Goal: Transaction & Acquisition: Purchase product/service

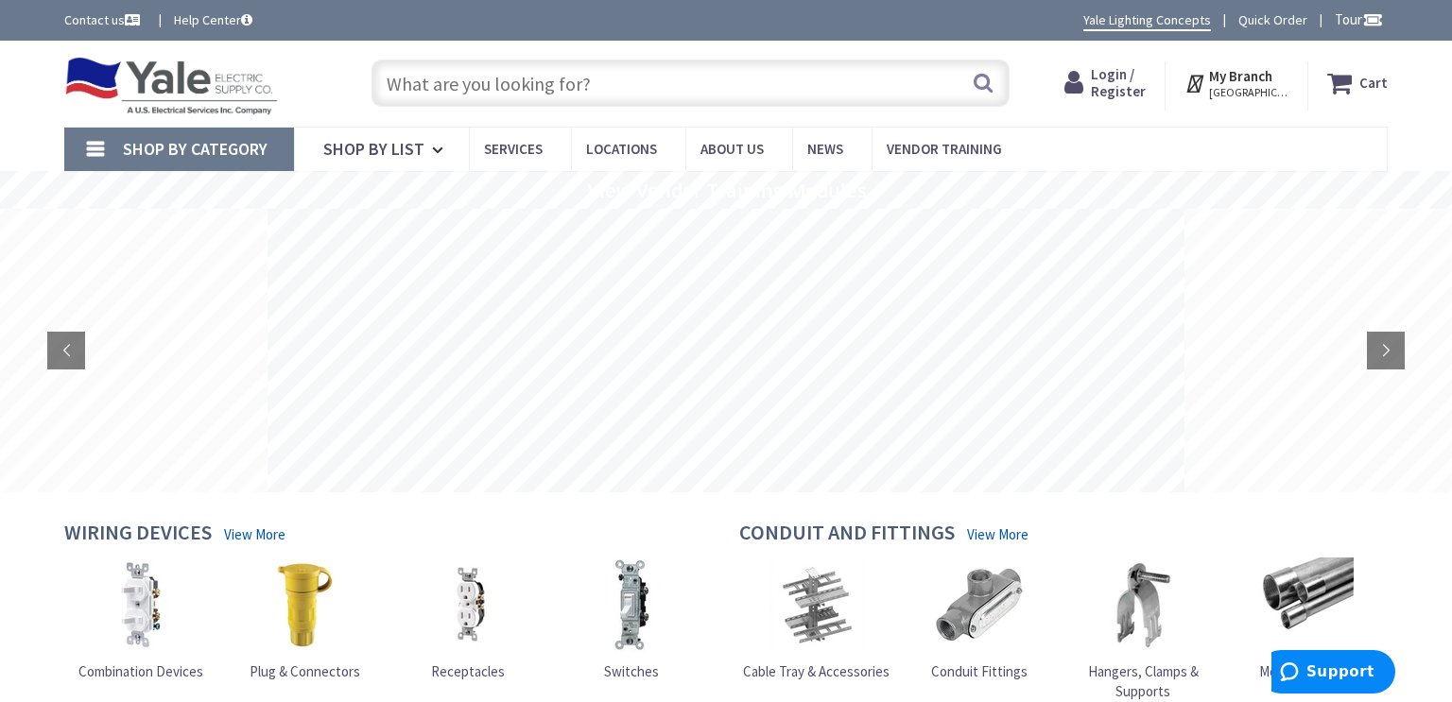
click at [481, 80] on input "text" at bounding box center [690, 83] width 638 height 47
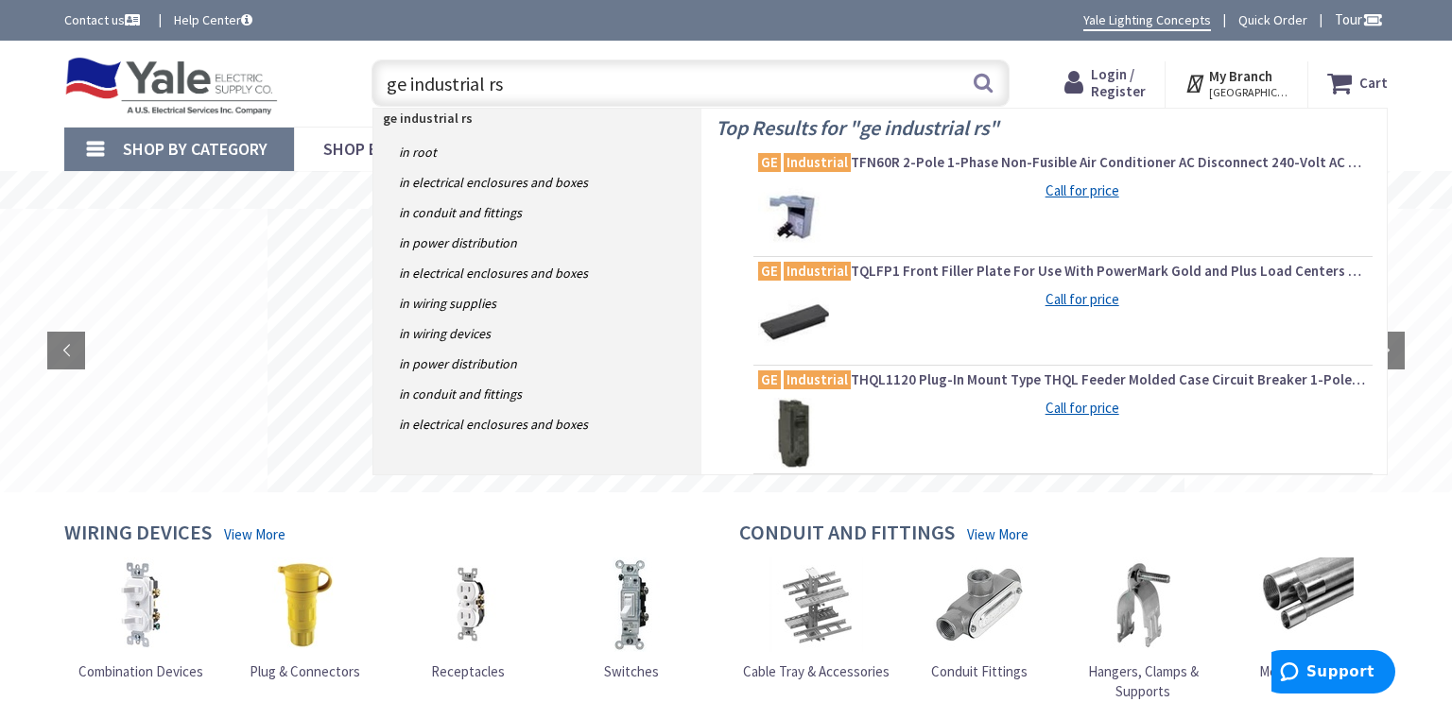
scroll to position [9, 0]
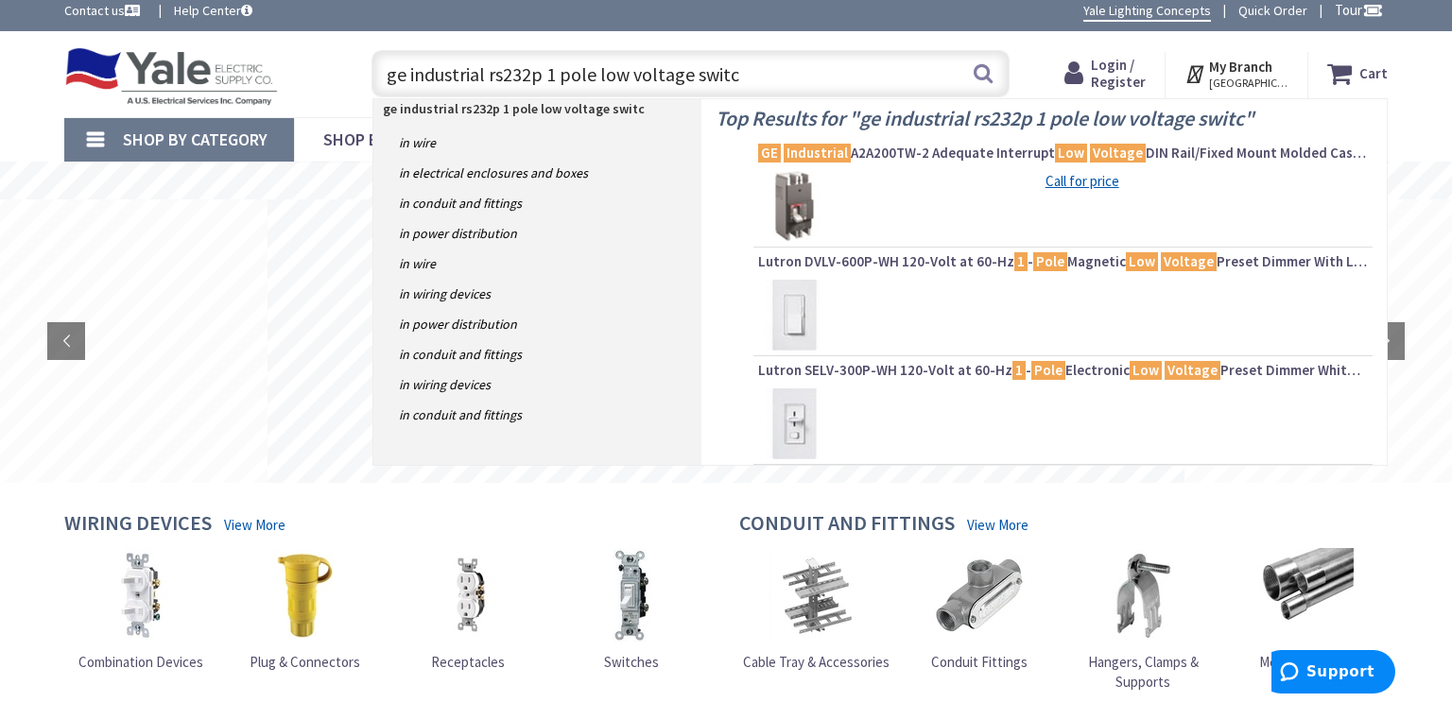
type input "ge industrial rs232p 1 pole low voltage switch"
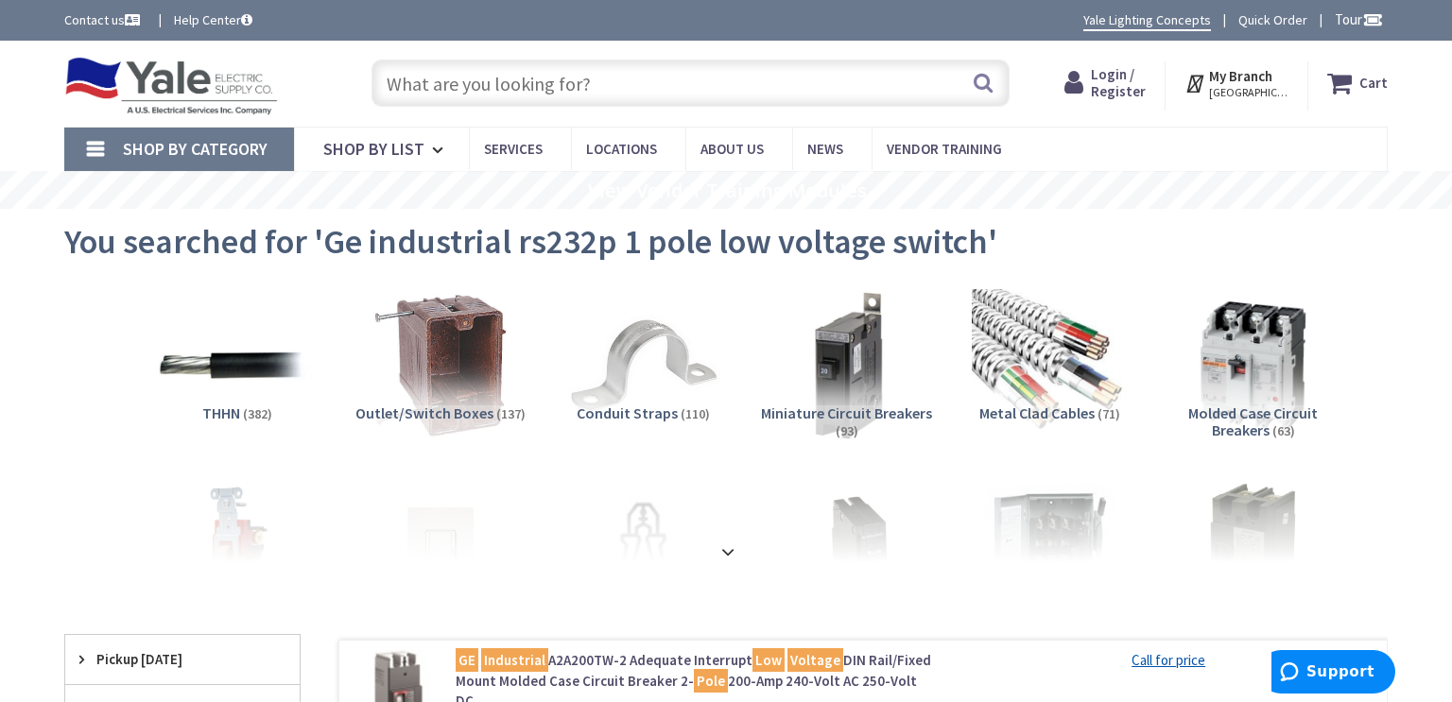
click at [612, 77] on input "text" at bounding box center [690, 83] width 638 height 47
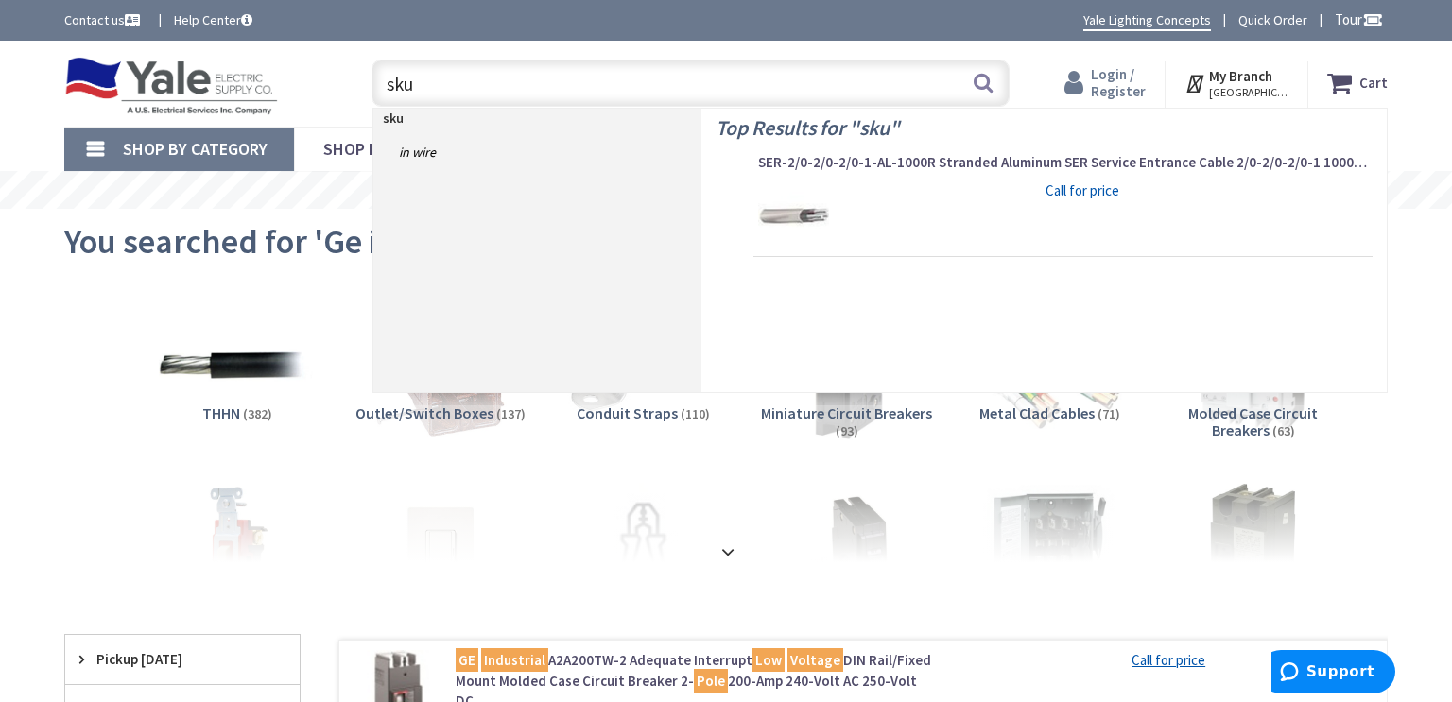
type input "sku"
click at [1124, 74] on span "Login / Register" at bounding box center [1118, 82] width 55 height 35
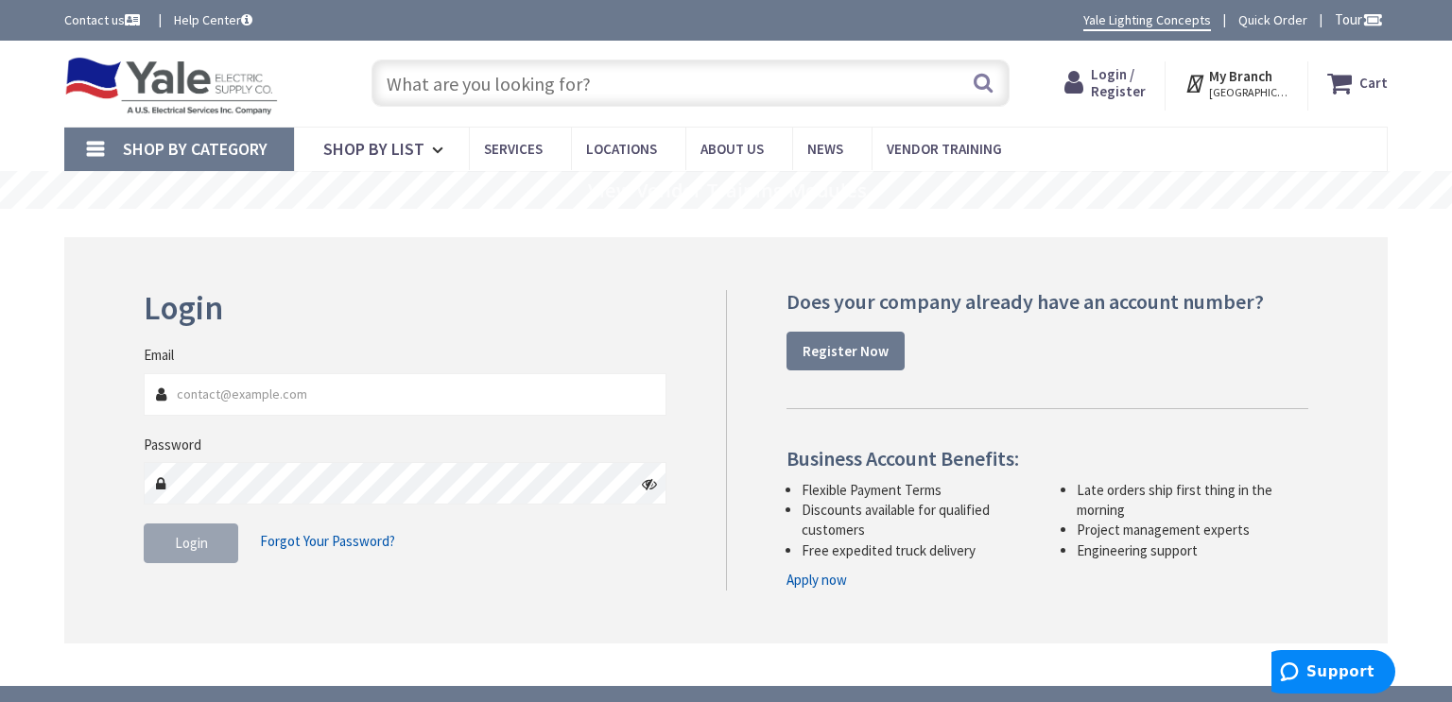
click at [496, 395] on input "Email" at bounding box center [405, 394] width 523 height 43
click at [356, 384] on input "Email" at bounding box center [405, 394] width 523 height 43
type input "[EMAIL_ADDRESS][DOMAIN_NAME]"
click at [1133, 93] on span "Login / Register" at bounding box center [1118, 82] width 55 height 35
click at [854, 347] on strong "Register Now" at bounding box center [845, 351] width 86 height 18
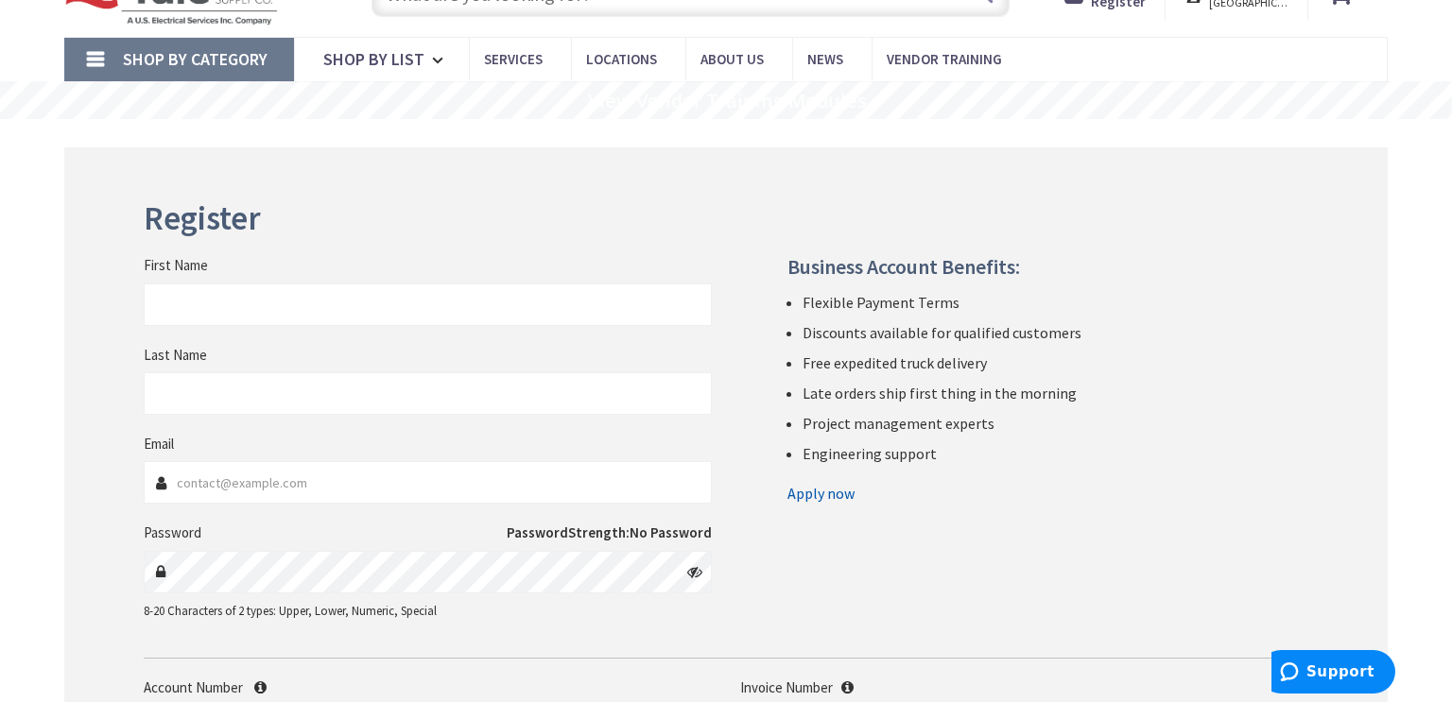
scroll to position [91, 0]
click at [533, 300] on input "First Name" at bounding box center [428, 304] width 568 height 43
type input "john"
click at [407, 389] on input "Last Name" at bounding box center [428, 392] width 568 height 43
type input "[PERSON_NAME]"
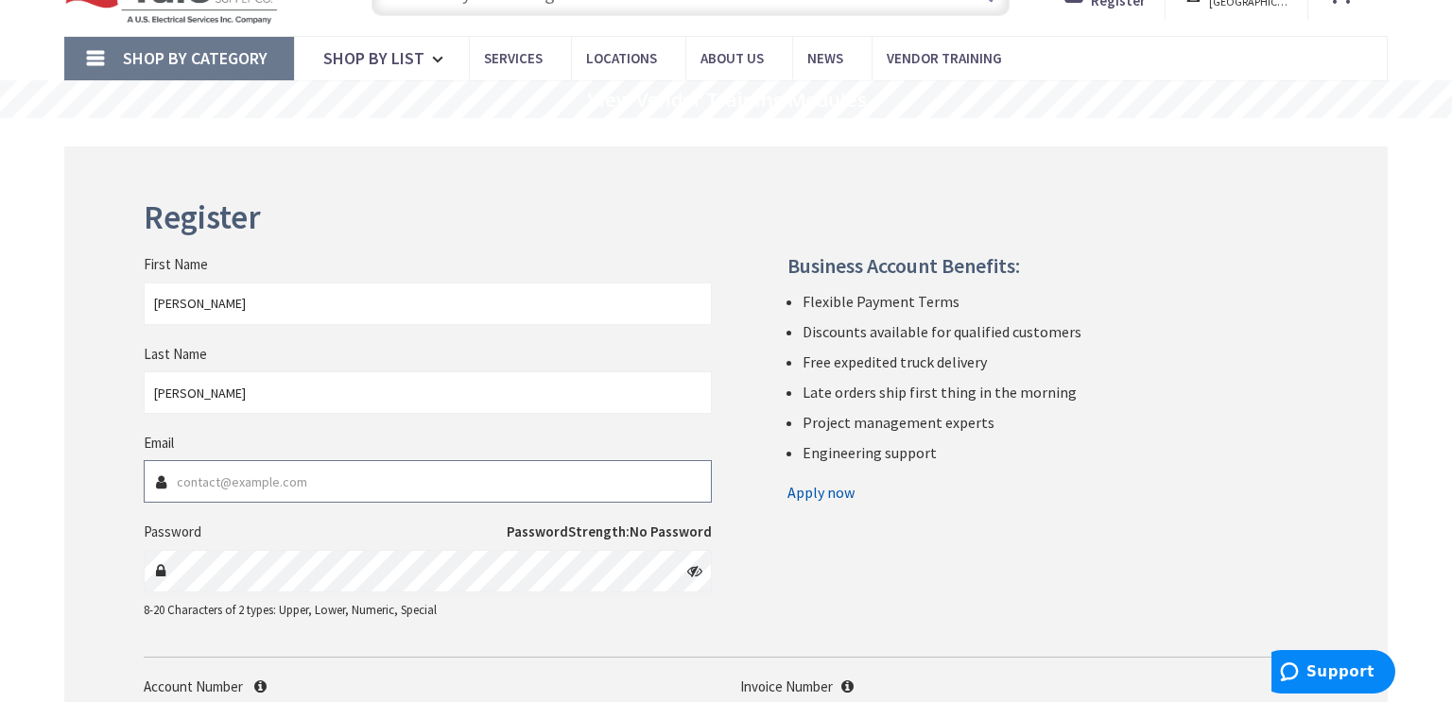
click at [364, 480] on input "Email" at bounding box center [428, 481] width 568 height 43
type input "[EMAIL_ADDRESS][DOMAIN_NAME]"
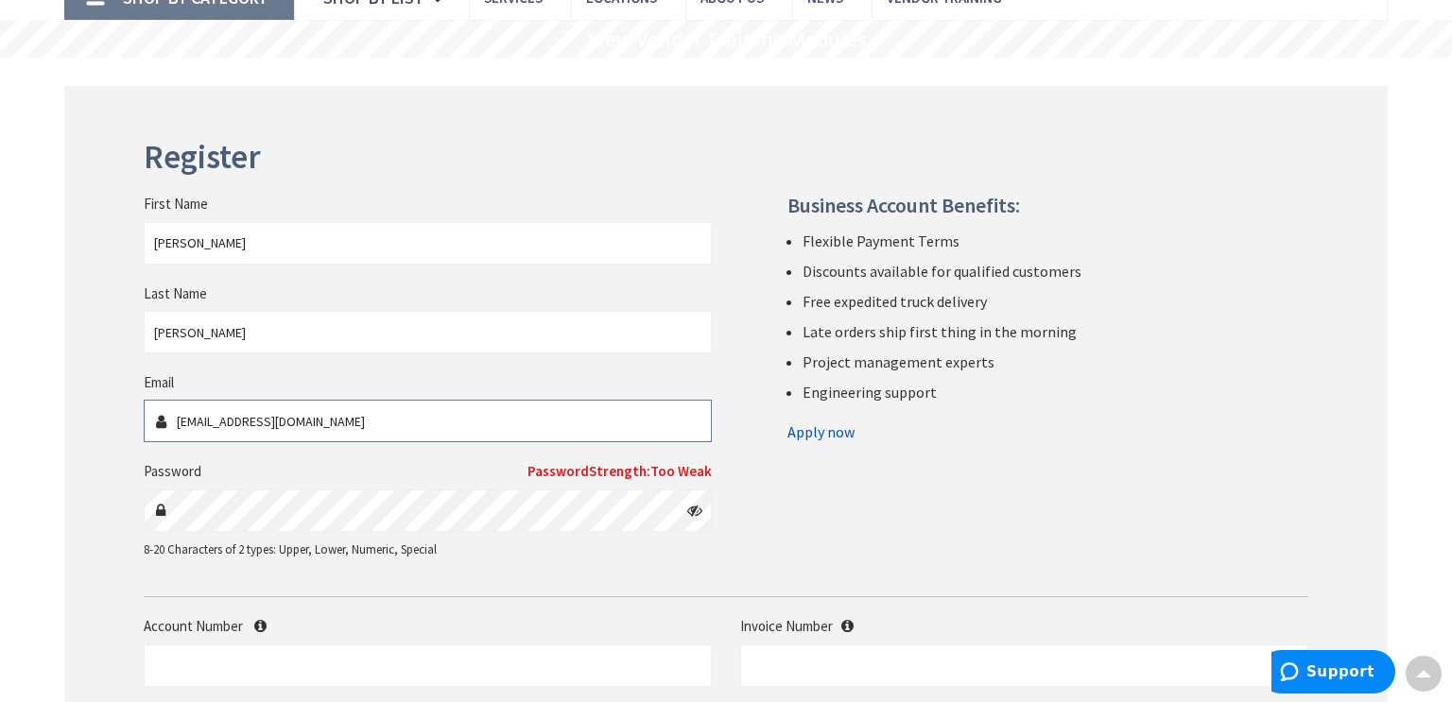
scroll to position [154, 0]
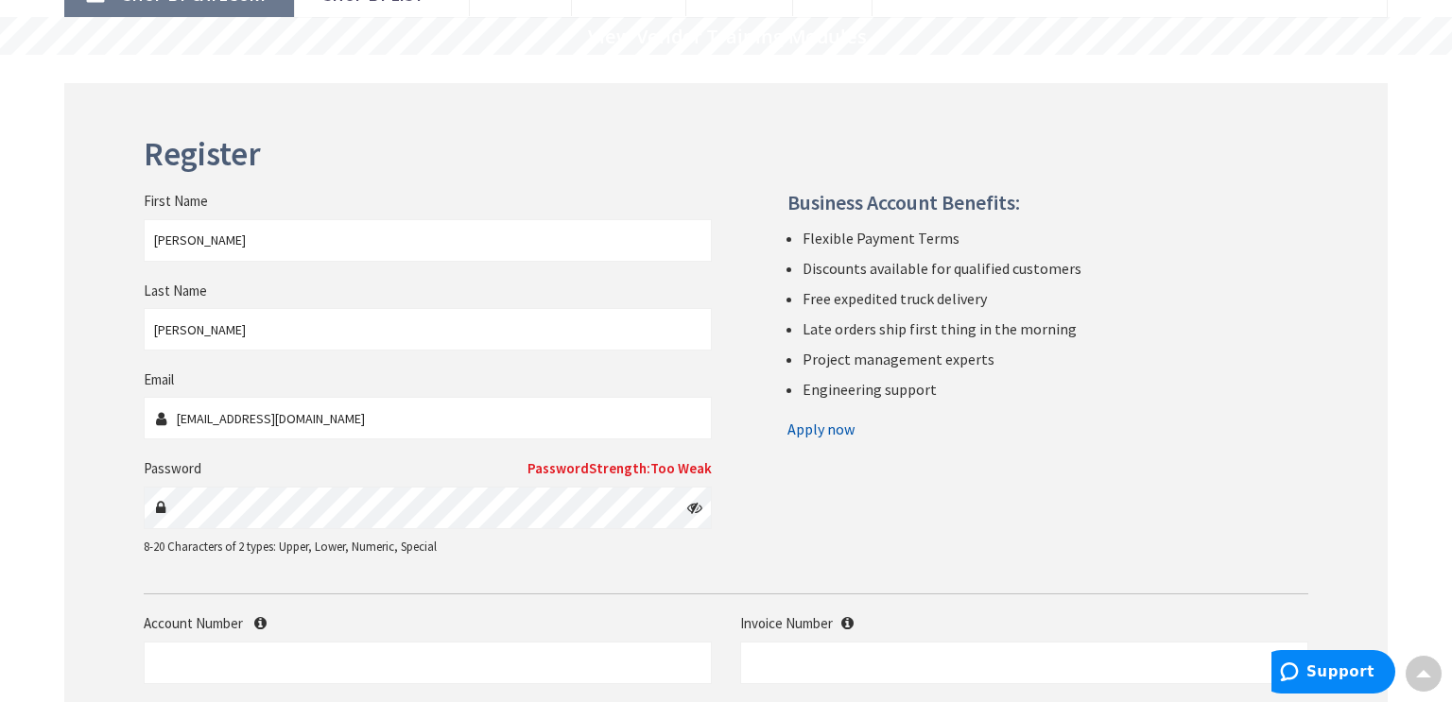
click at [697, 508] on icon at bounding box center [694, 507] width 15 height 15
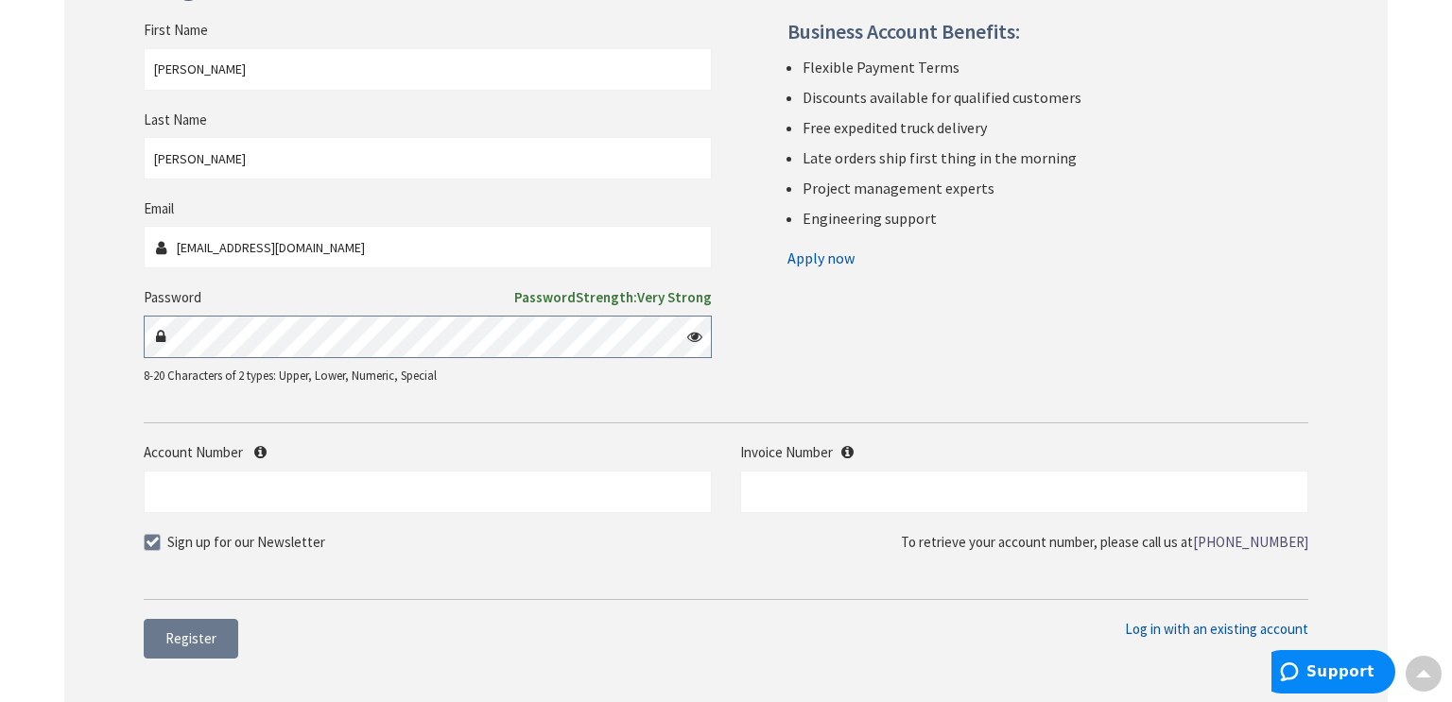
scroll to position [328, 0]
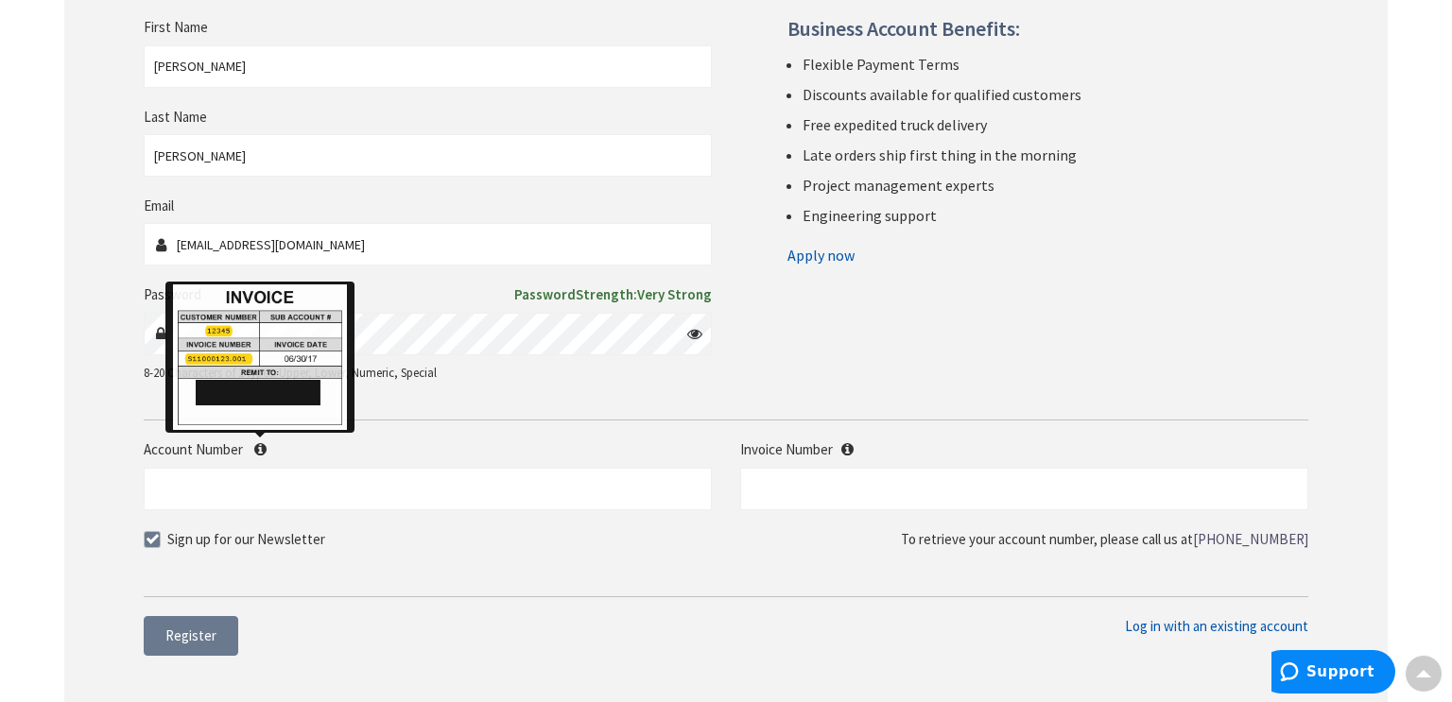
click at [266, 451] on icon at bounding box center [260, 449] width 12 height 14
click at [266, 468] on input "Account Number" at bounding box center [428, 489] width 568 height 43
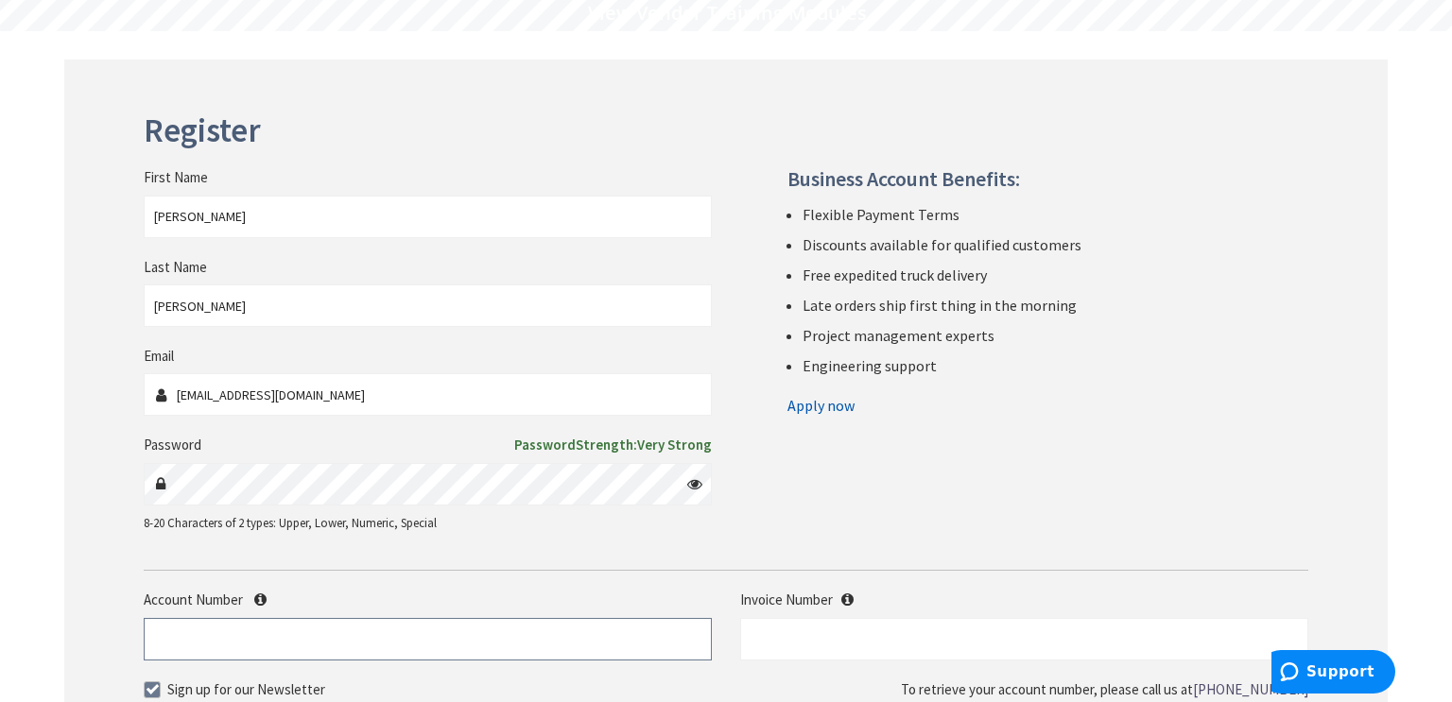
scroll to position [427, 0]
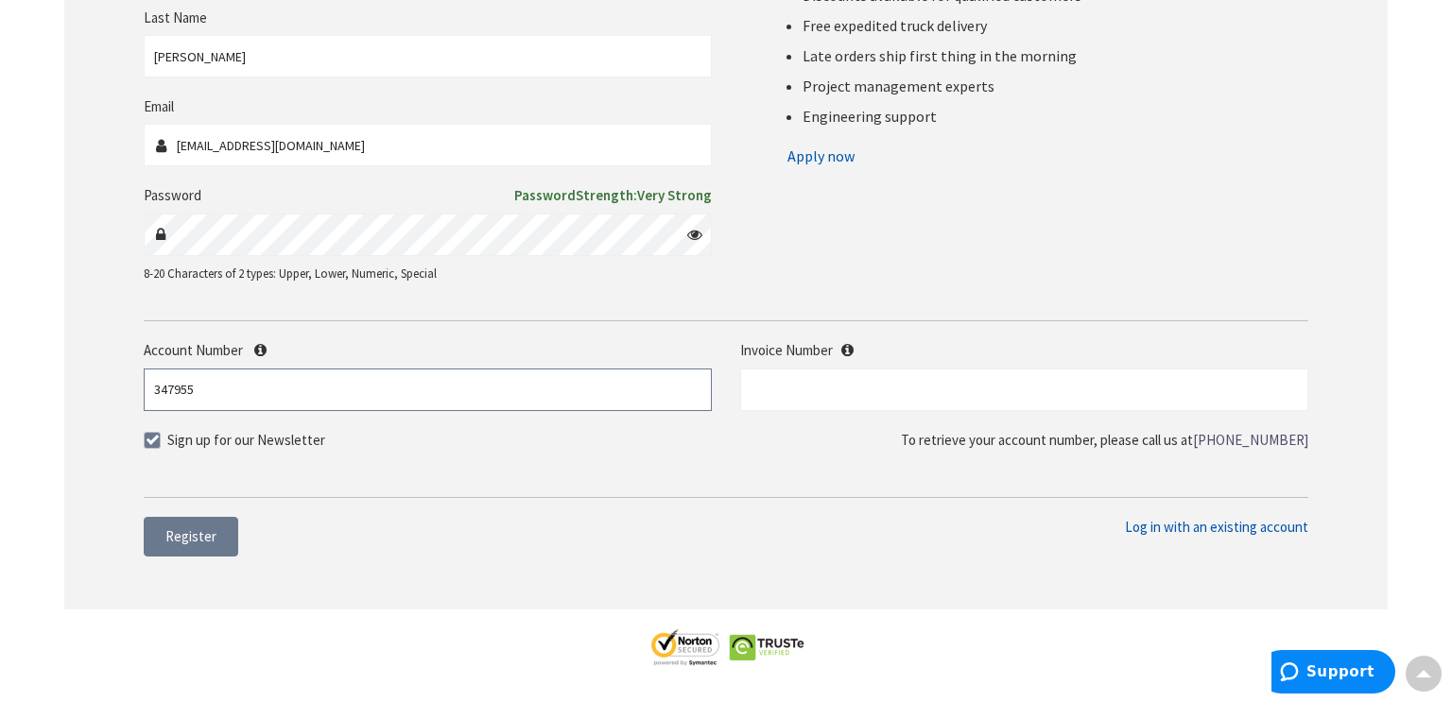
type input "347955"
click at [807, 391] on input "text" at bounding box center [1024, 390] width 568 height 43
type input "s127429121.001"
click at [200, 538] on span "Register" at bounding box center [190, 536] width 51 height 18
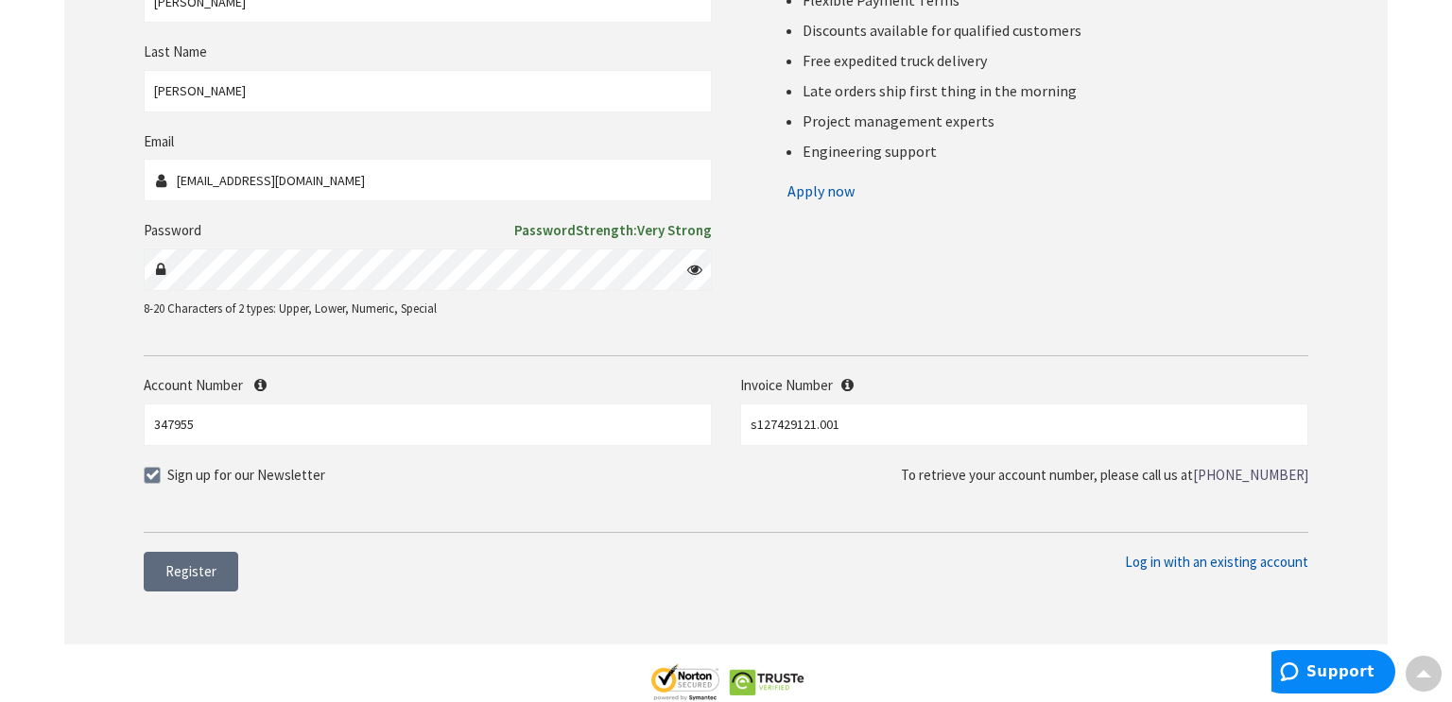
scroll to position [0, 0]
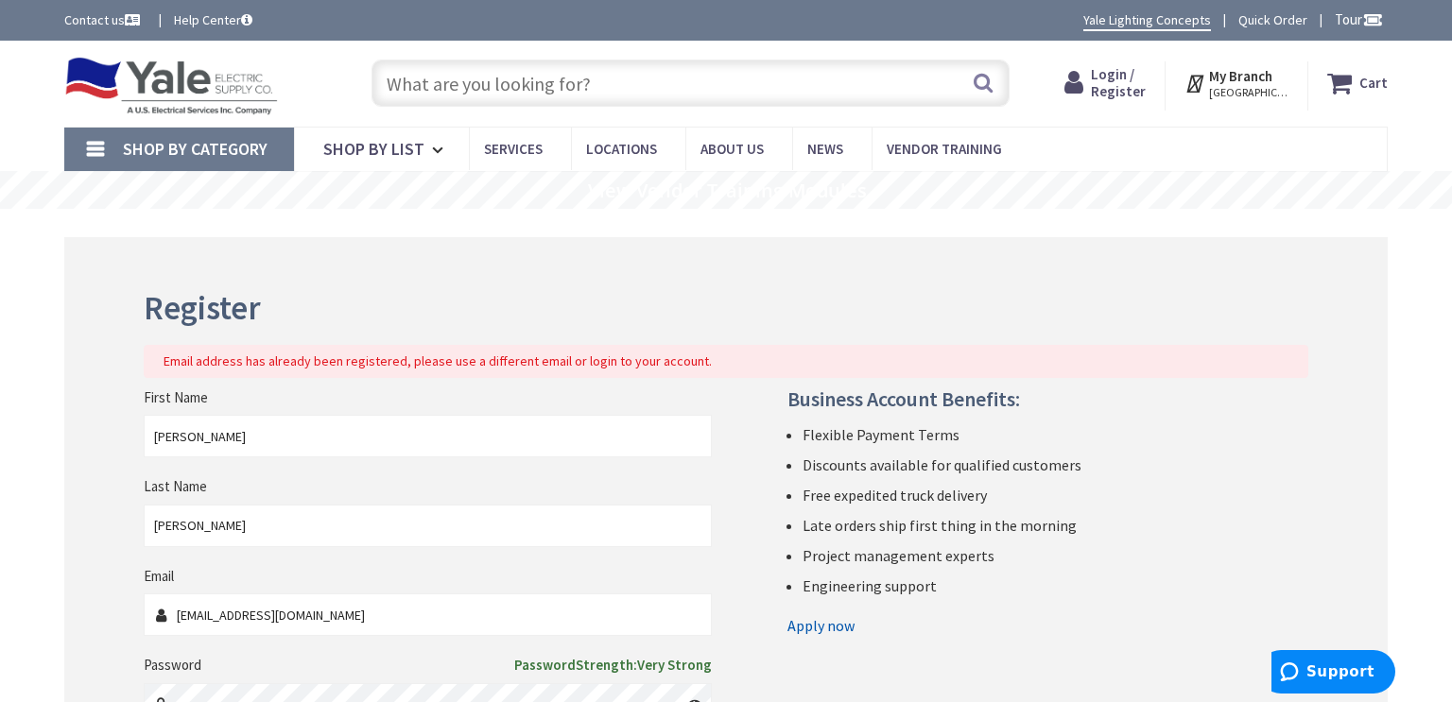
click at [1121, 76] on span "Login / Register" at bounding box center [1118, 82] width 55 height 35
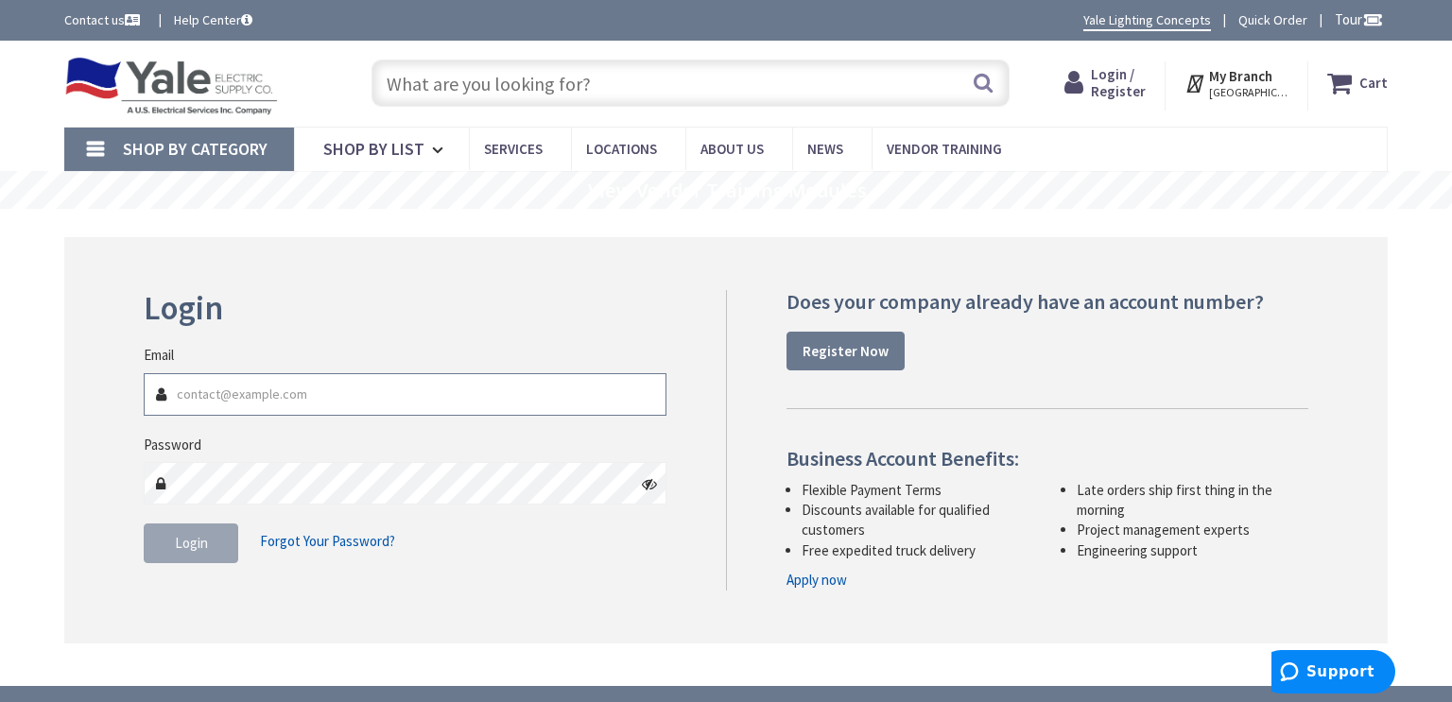
click at [370, 384] on input "Email" at bounding box center [405, 394] width 523 height 43
type input "[EMAIL_ADDRESS][DOMAIN_NAME]"
click at [380, 542] on span "Forgot Your Password?" at bounding box center [327, 541] width 135 height 18
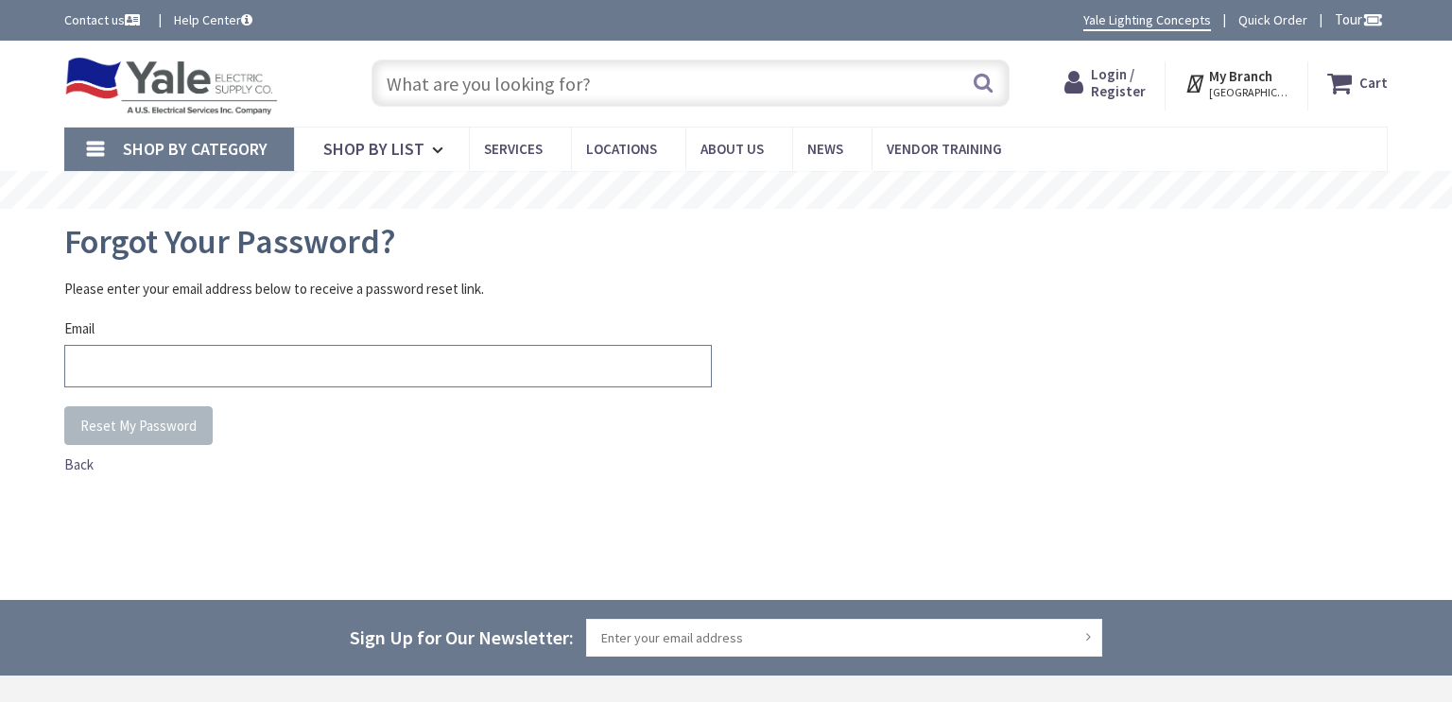
click at [283, 357] on input "Email" at bounding box center [387, 366] width 647 height 43
type input "[EMAIL_ADDRESS][DOMAIN_NAME]"
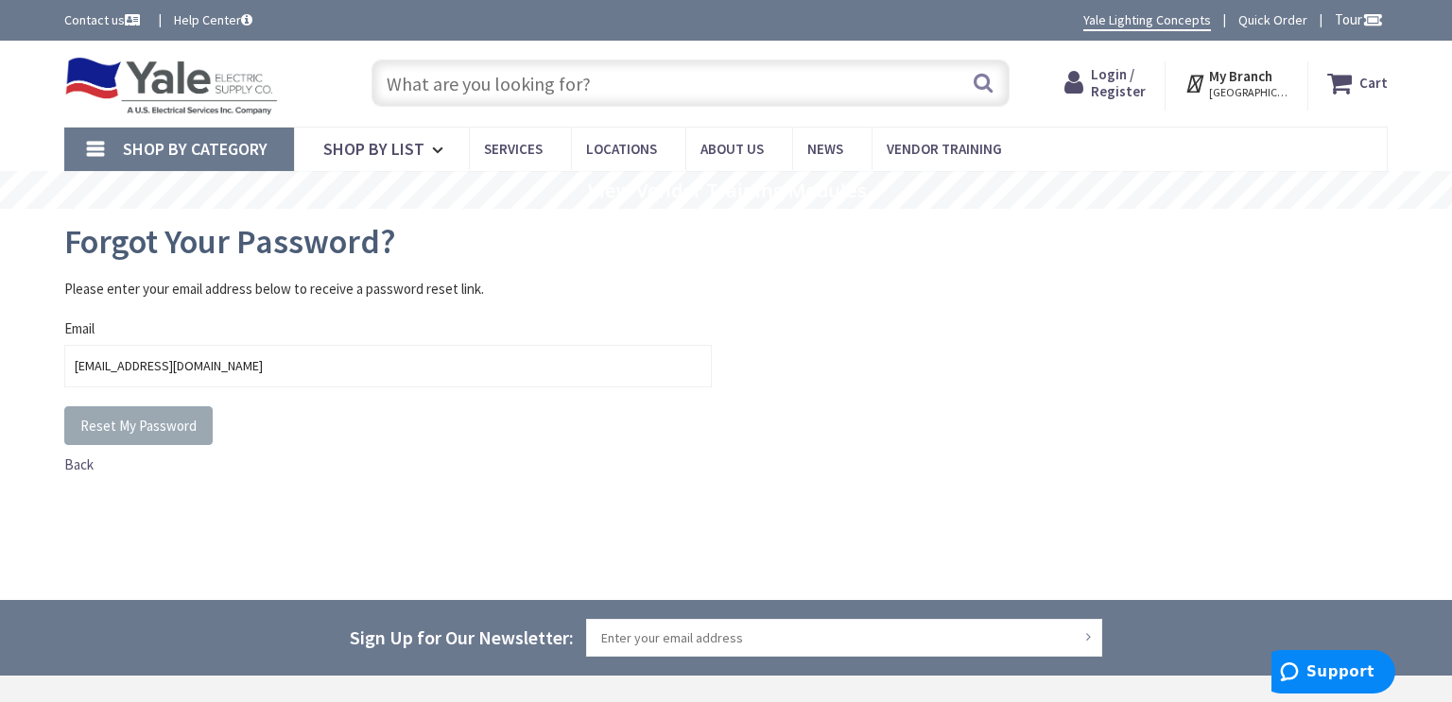
click at [169, 427] on span "Reset My Password" at bounding box center [138, 426] width 116 height 18
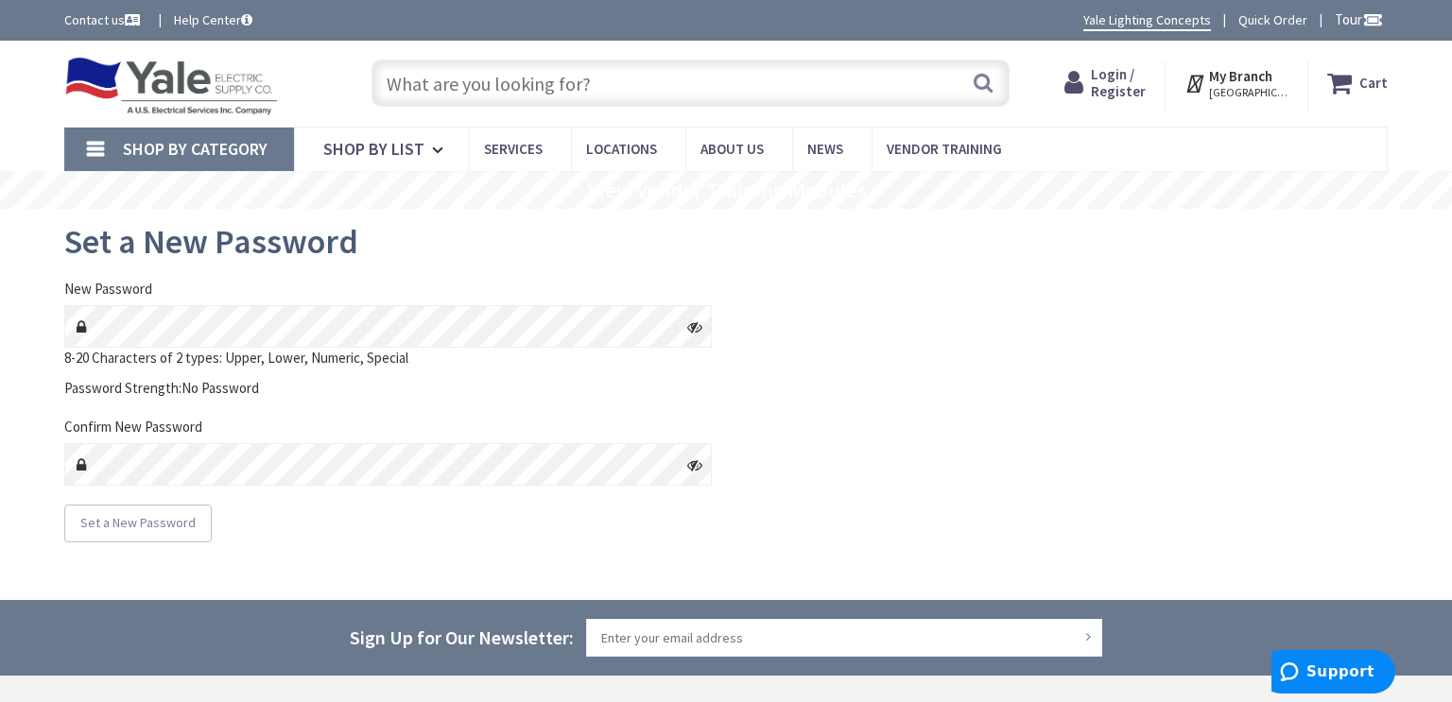
click at [695, 319] on icon at bounding box center [694, 326] width 15 height 15
click at [688, 326] on icon at bounding box center [694, 326] width 15 height 15
click at [692, 331] on icon at bounding box center [694, 326] width 15 height 15
click at [698, 465] on icon at bounding box center [694, 464] width 15 height 15
click at [112, 524] on span "Set a New Password" at bounding box center [137, 522] width 115 height 17
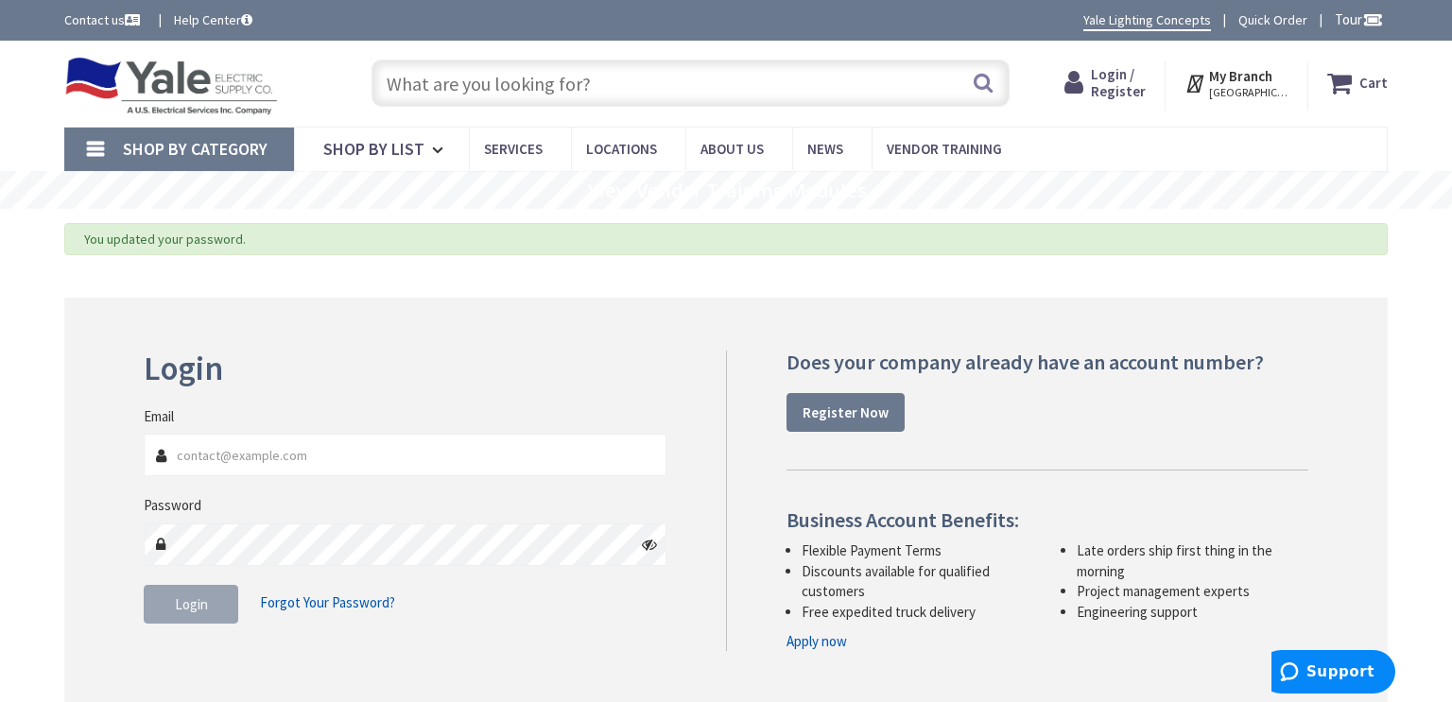
click at [650, 543] on icon at bounding box center [649, 544] width 15 height 15
click at [528, 448] on input "Email" at bounding box center [405, 455] width 523 height 43
click at [324, 447] on input "Email" at bounding box center [405, 455] width 523 height 43
type input "[EMAIL_ADDRESS][DOMAIN_NAME]"
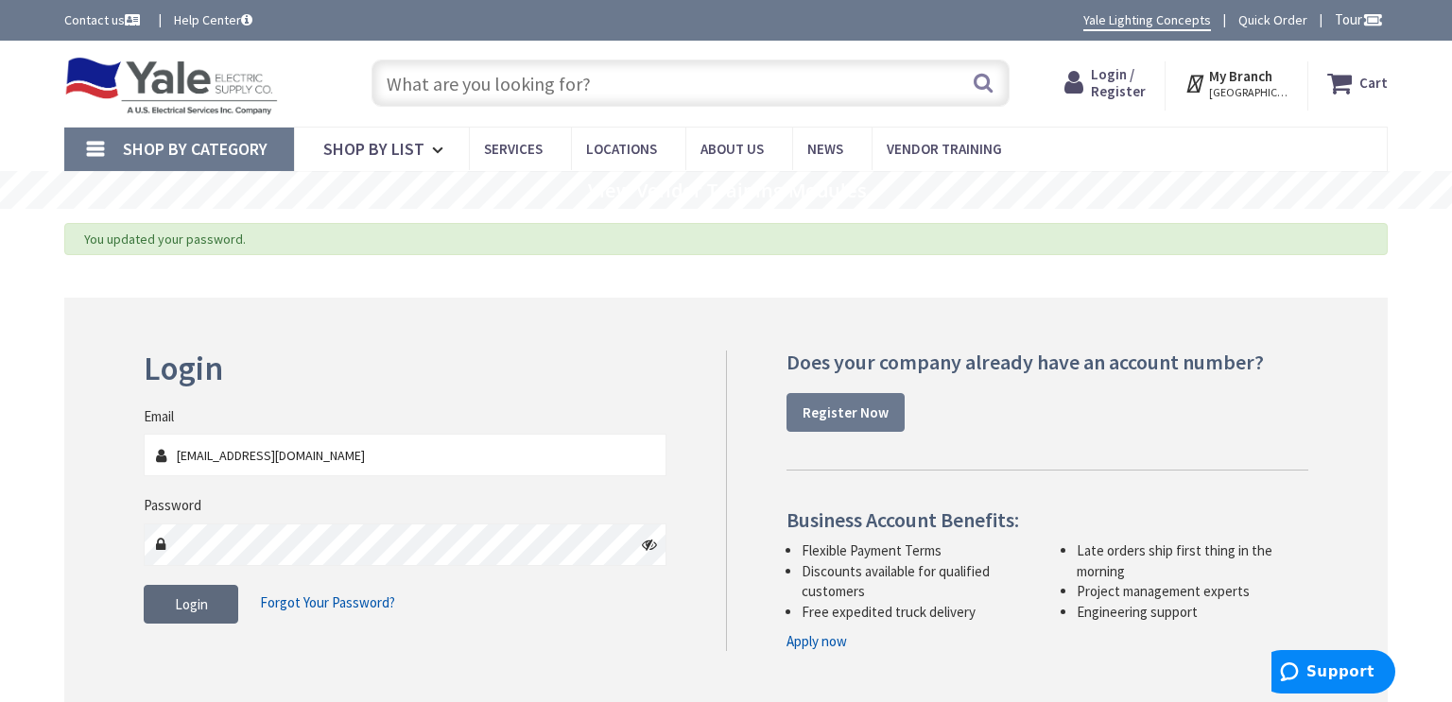
click at [186, 603] on span "Login" at bounding box center [191, 604] width 33 height 18
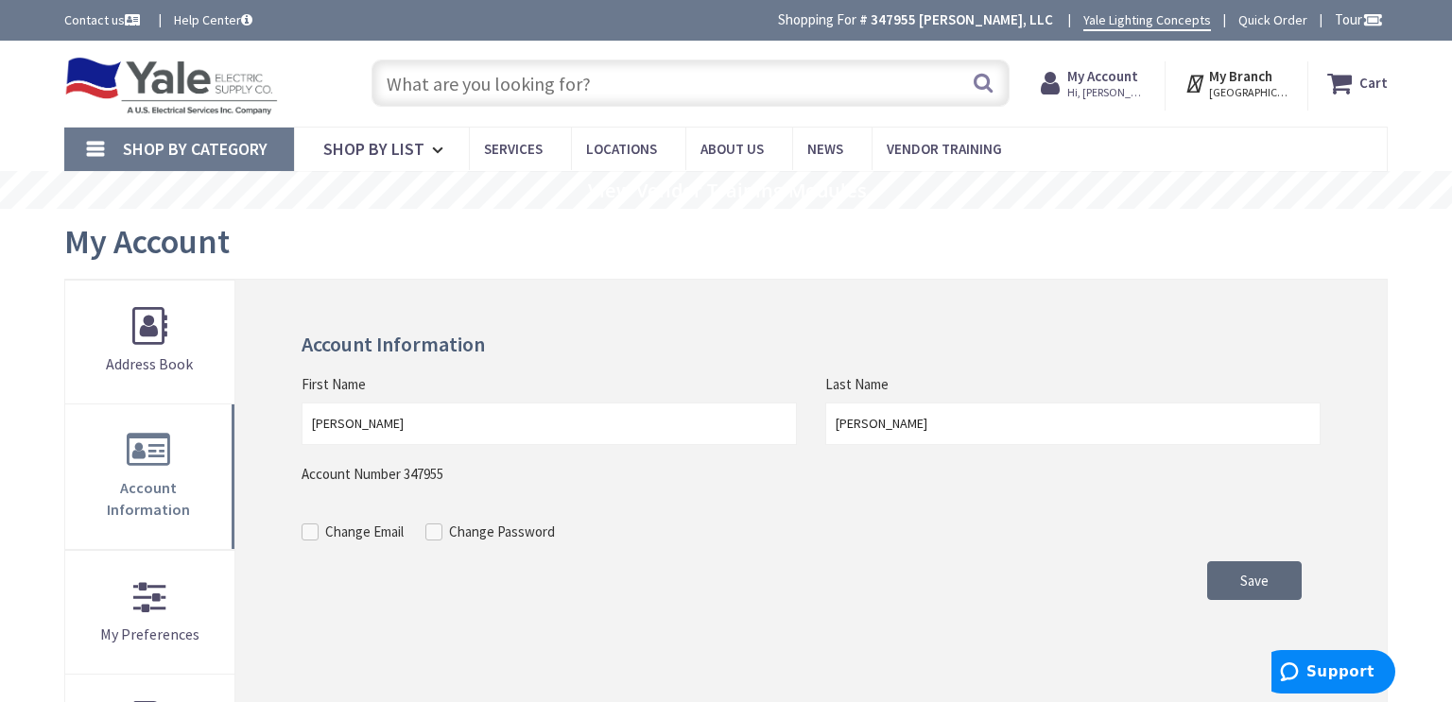
click at [1224, 583] on button "Save" at bounding box center [1254, 581] width 95 height 40
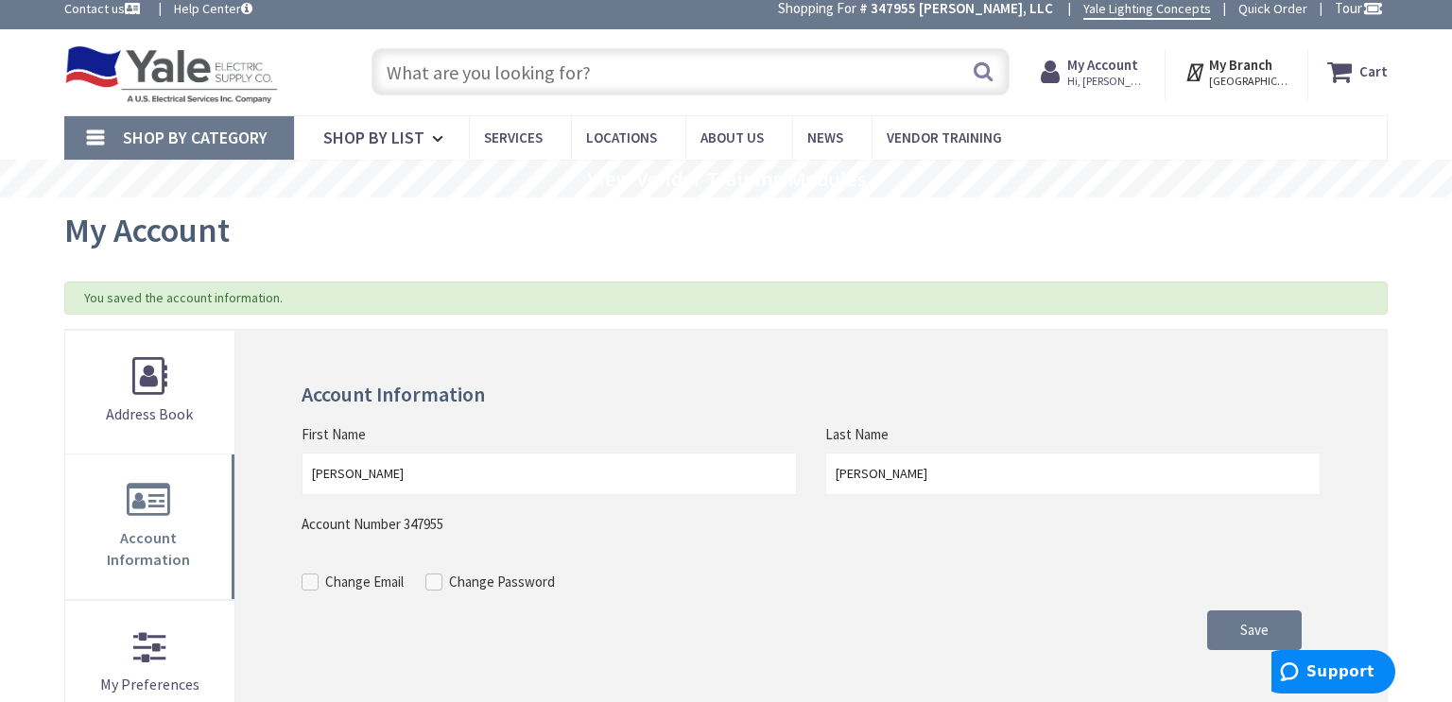
scroll to position [19, 0]
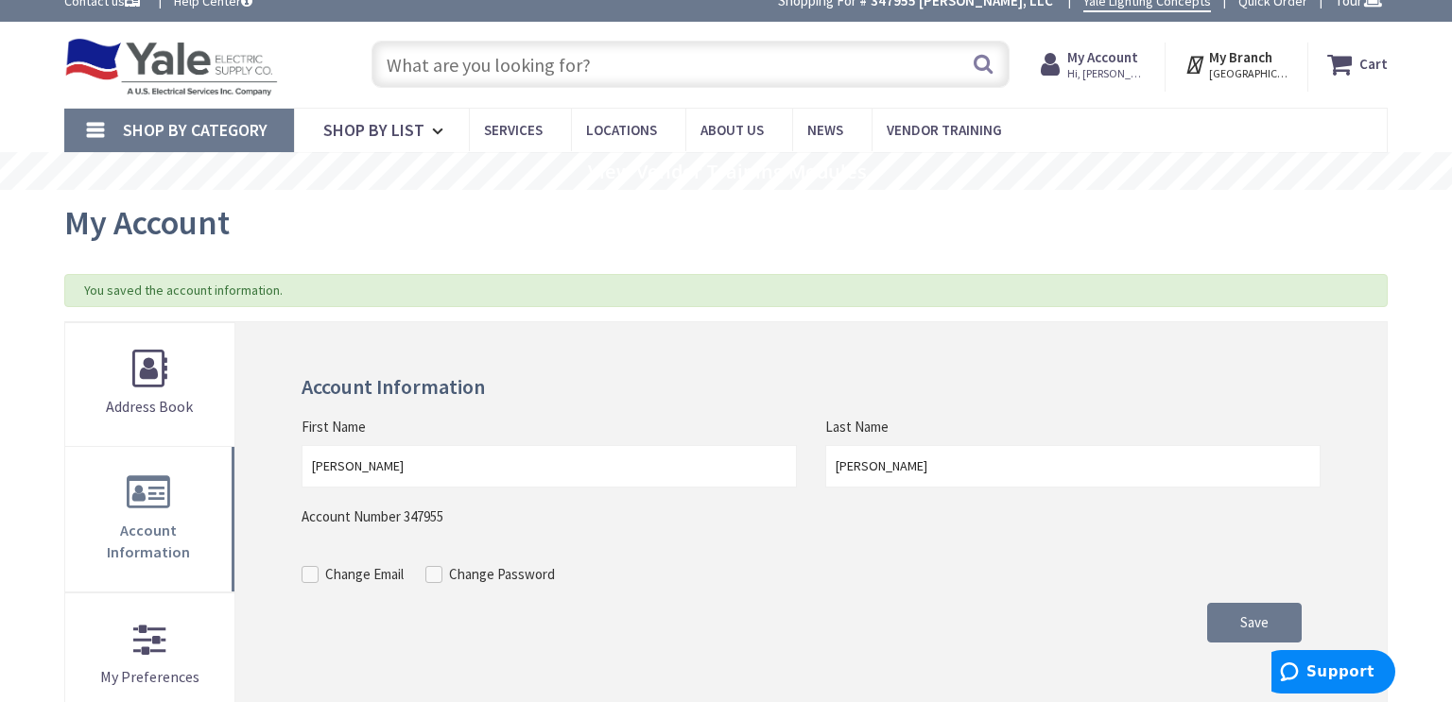
click at [432, 63] on input "text" at bounding box center [690, 64] width 638 height 47
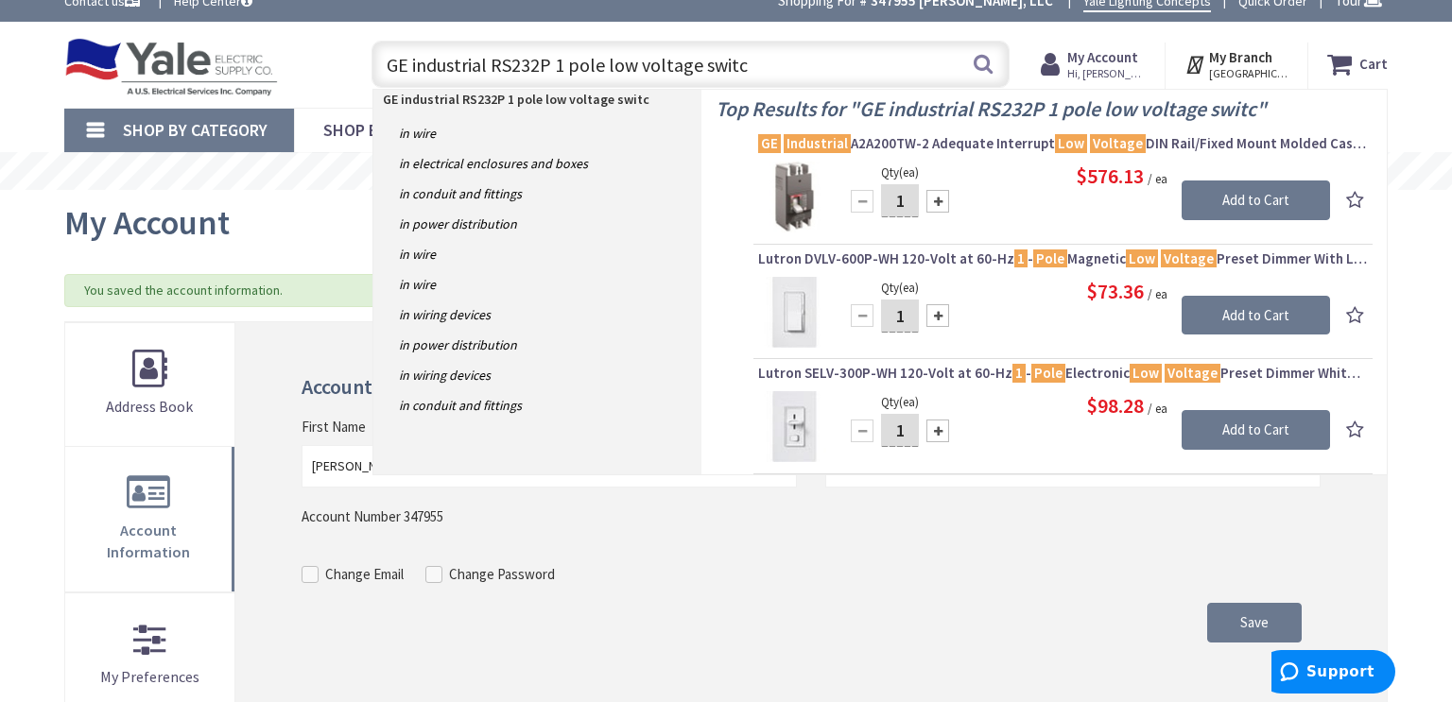
type input "GE industrial RS232P 1 pole low voltage switch"
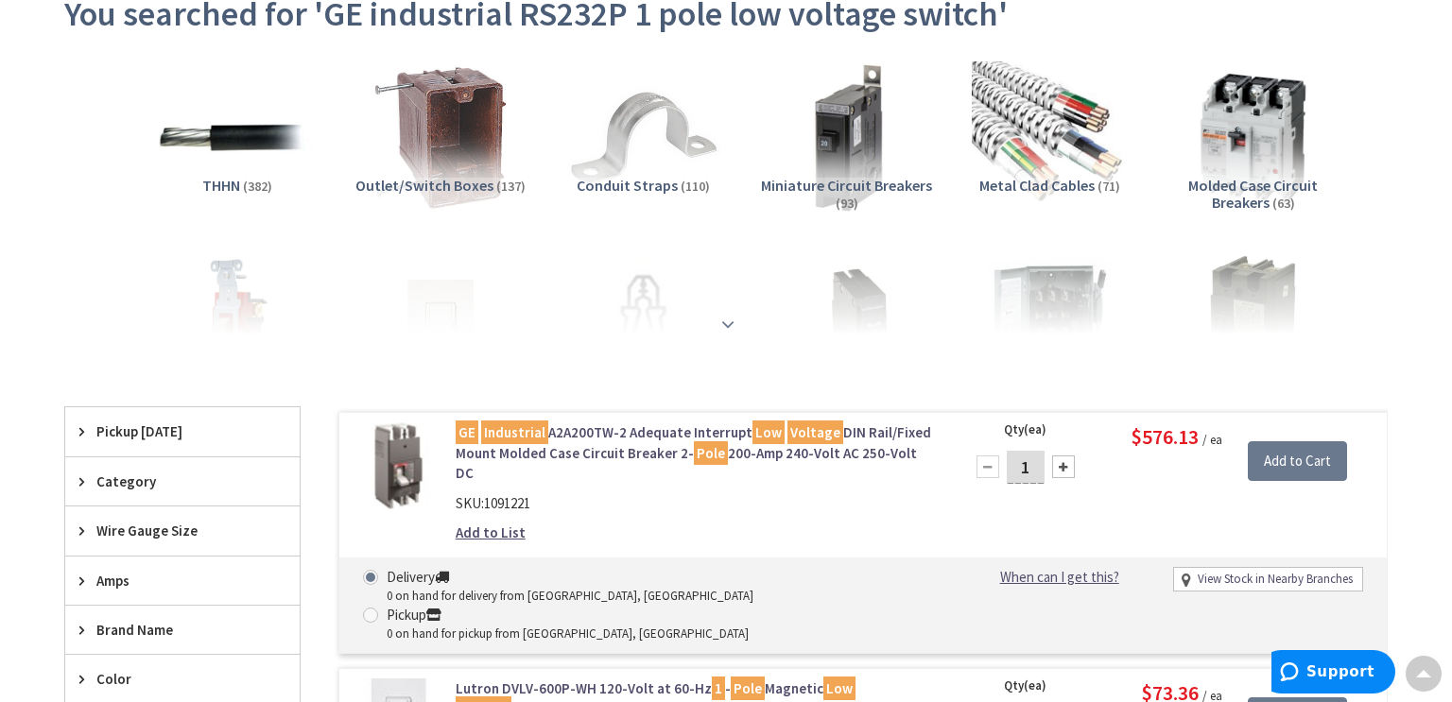
scroll to position [234, 0]
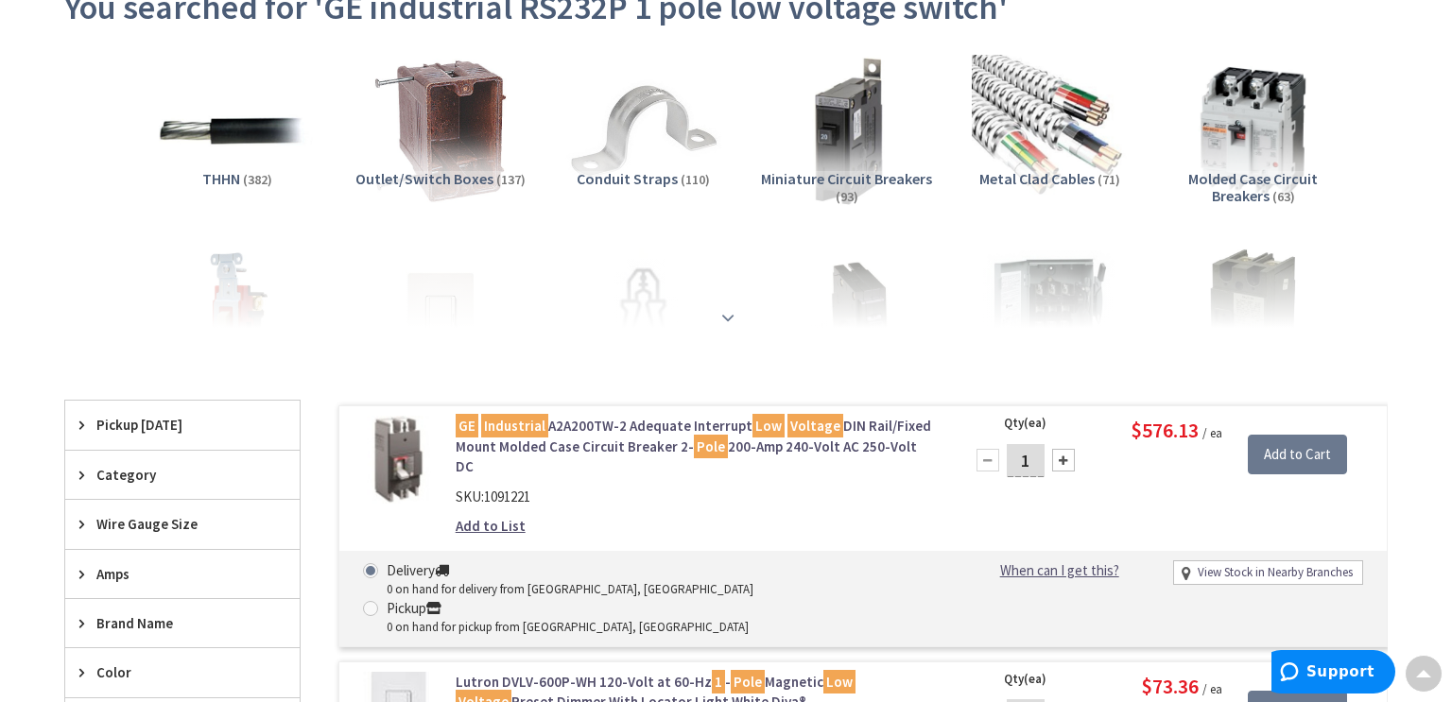
click at [724, 317] on strong at bounding box center [727, 317] width 23 height 21
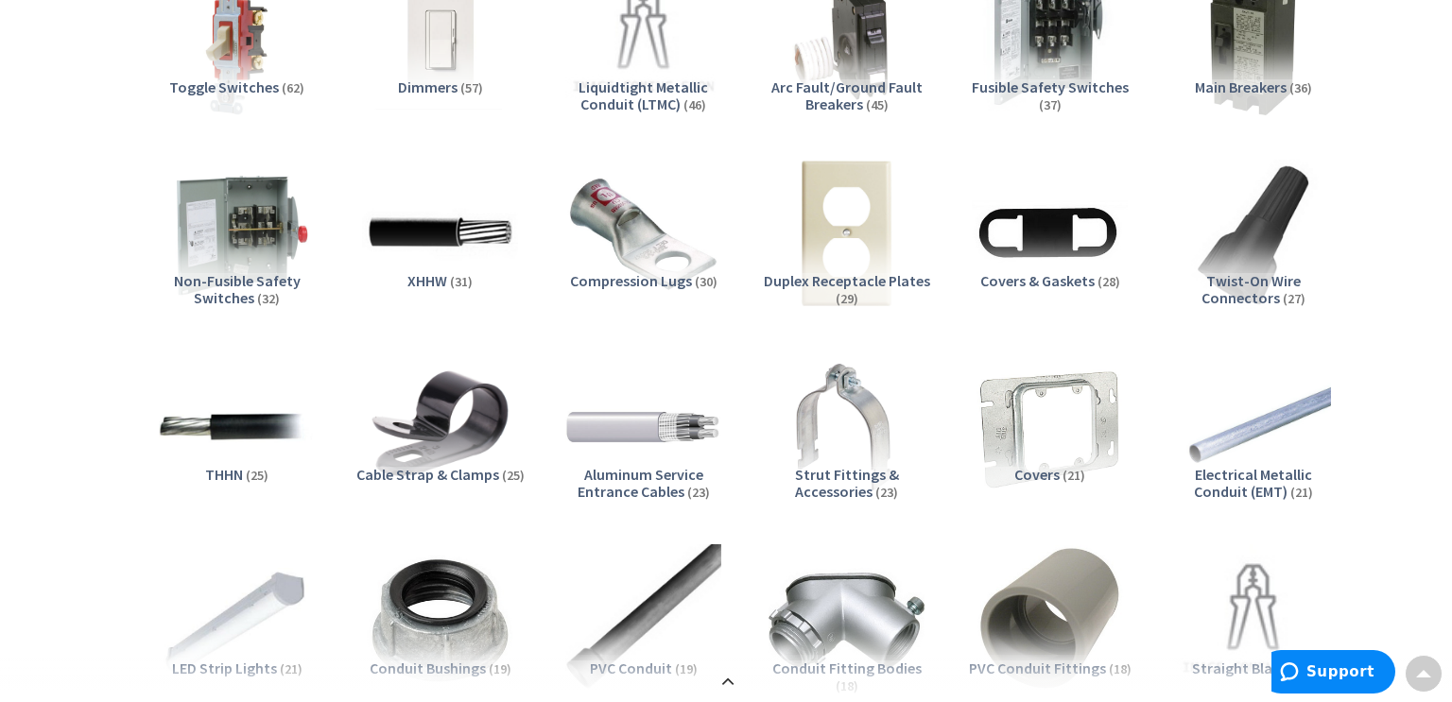
scroll to position [165, 0]
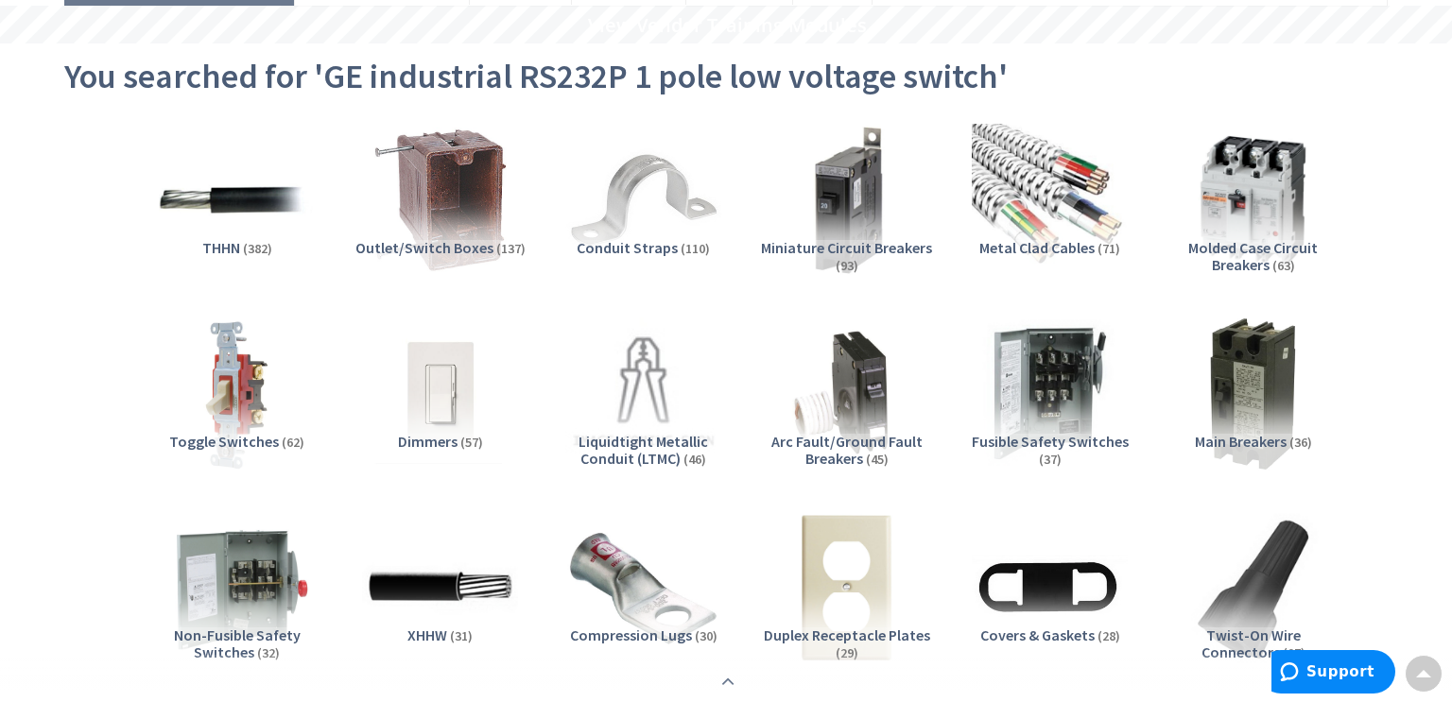
click at [728, 680] on strong at bounding box center [727, 682] width 23 height 21
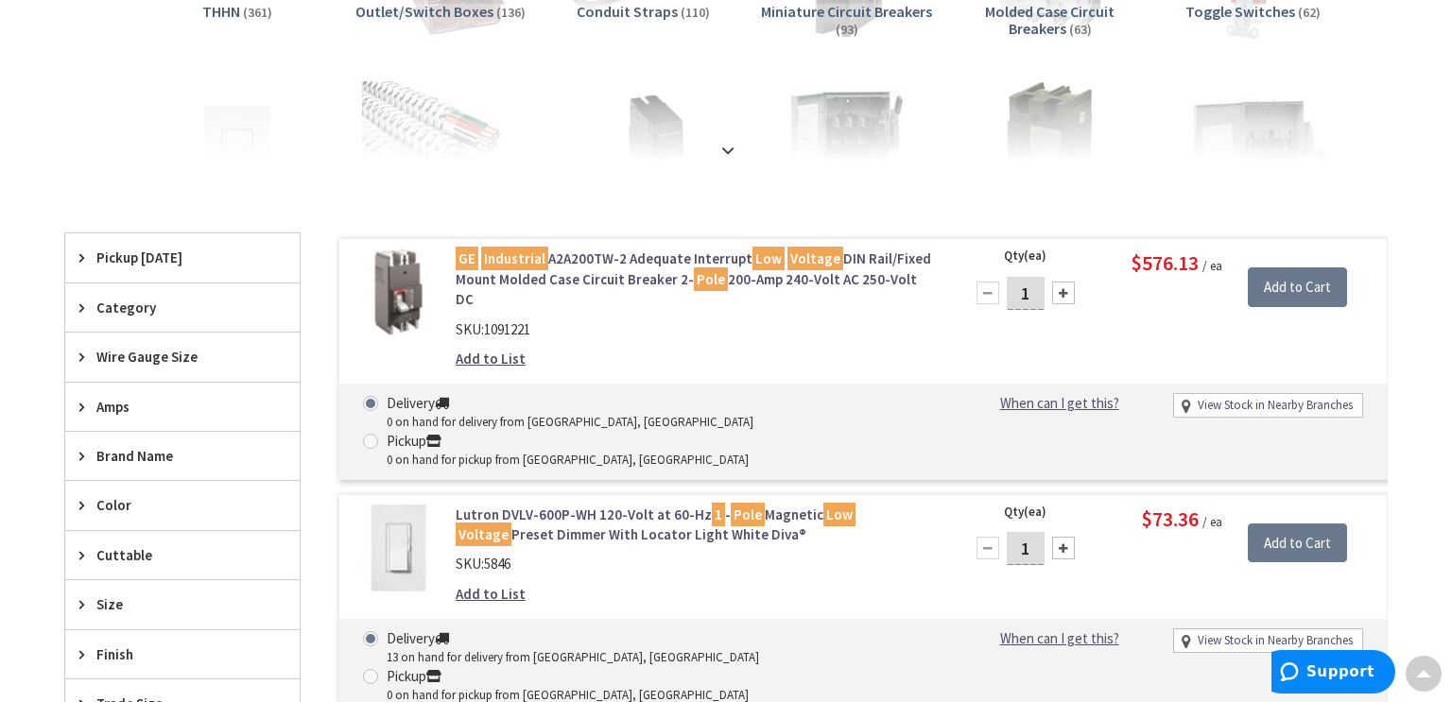
scroll to position [0, 0]
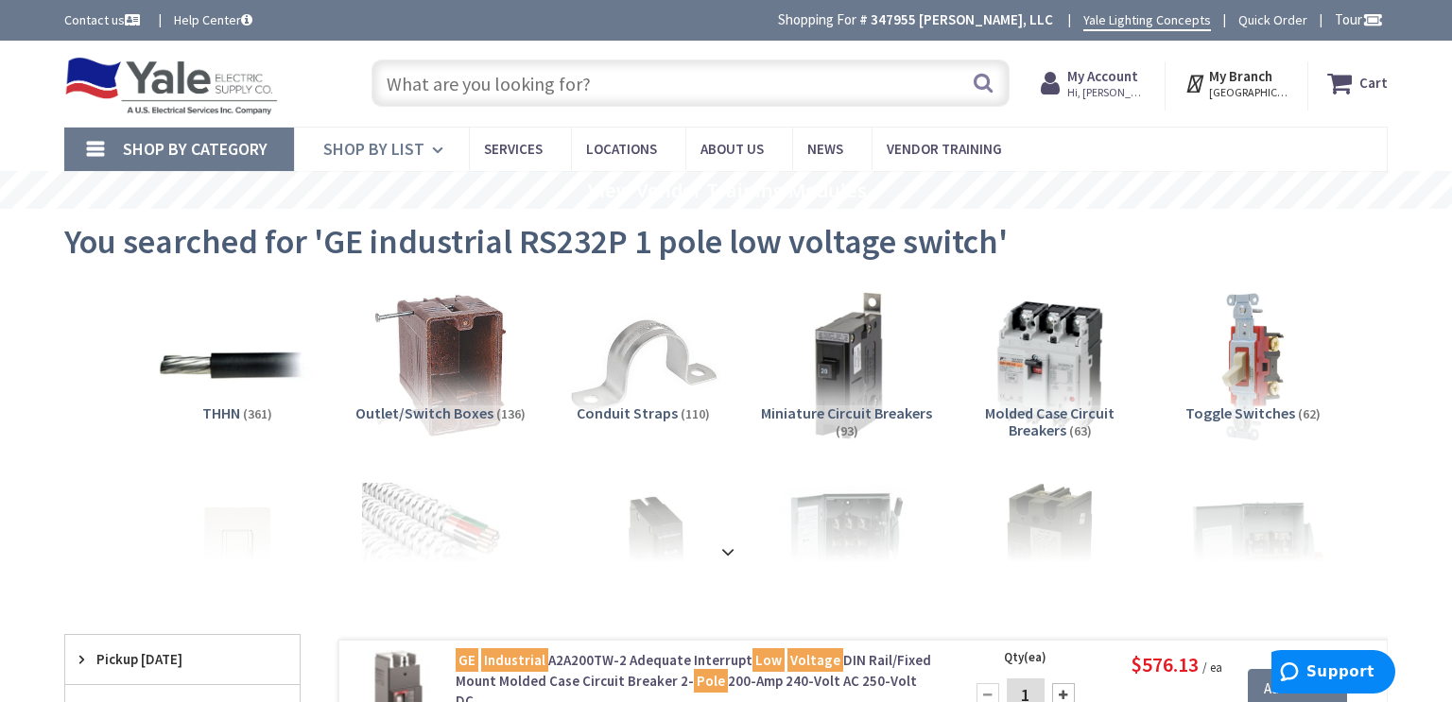
click at [432, 147] on icon at bounding box center [441, 150] width 18 height 42
click at [541, 75] on input "text" at bounding box center [690, 83] width 638 height 47
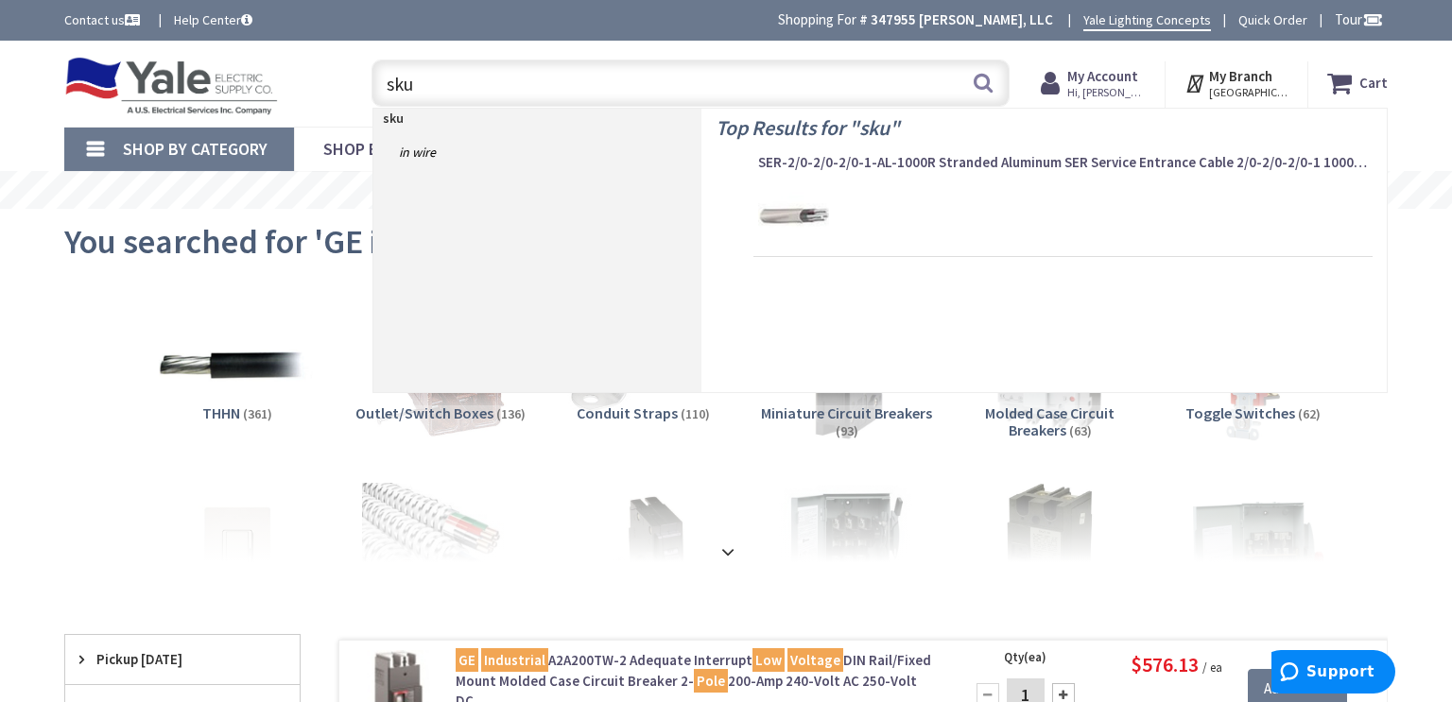
click at [530, 79] on input "sku" at bounding box center [690, 83] width 638 height 47
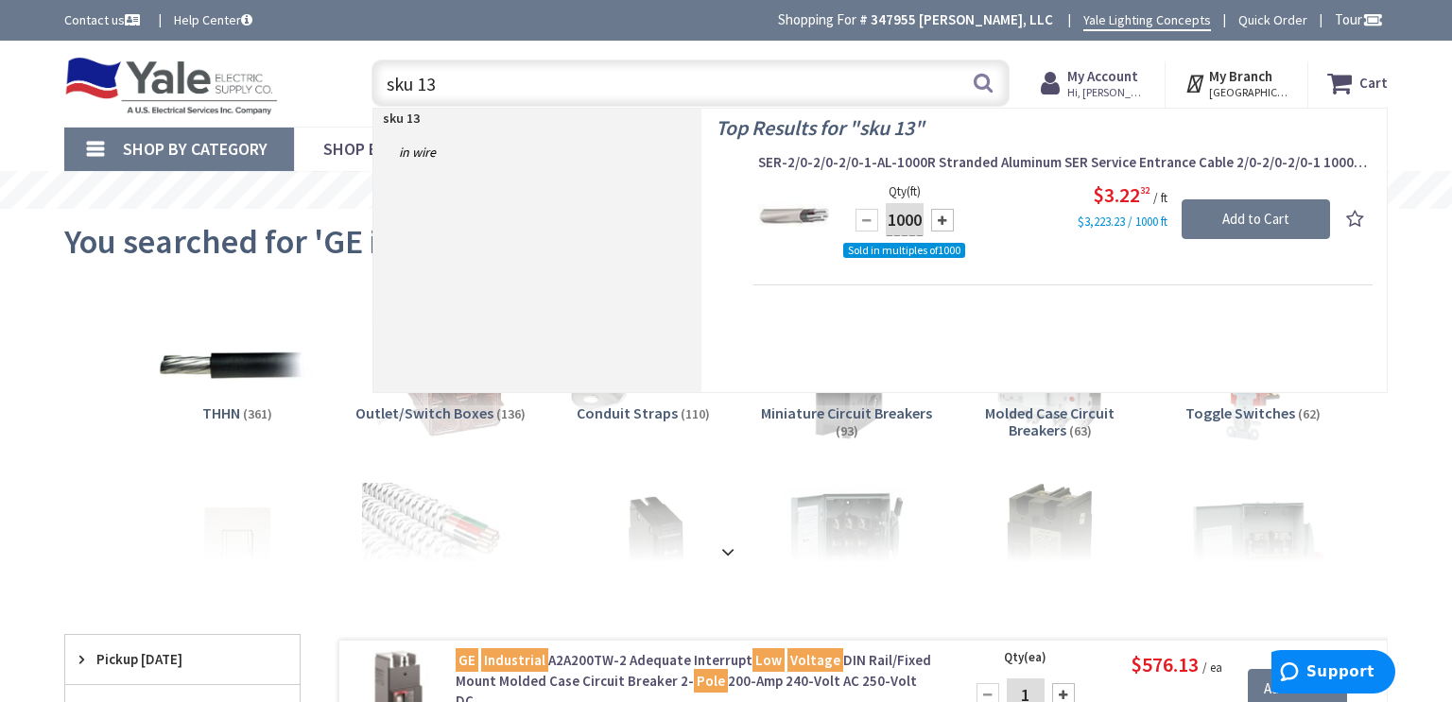
type input "sku 138"
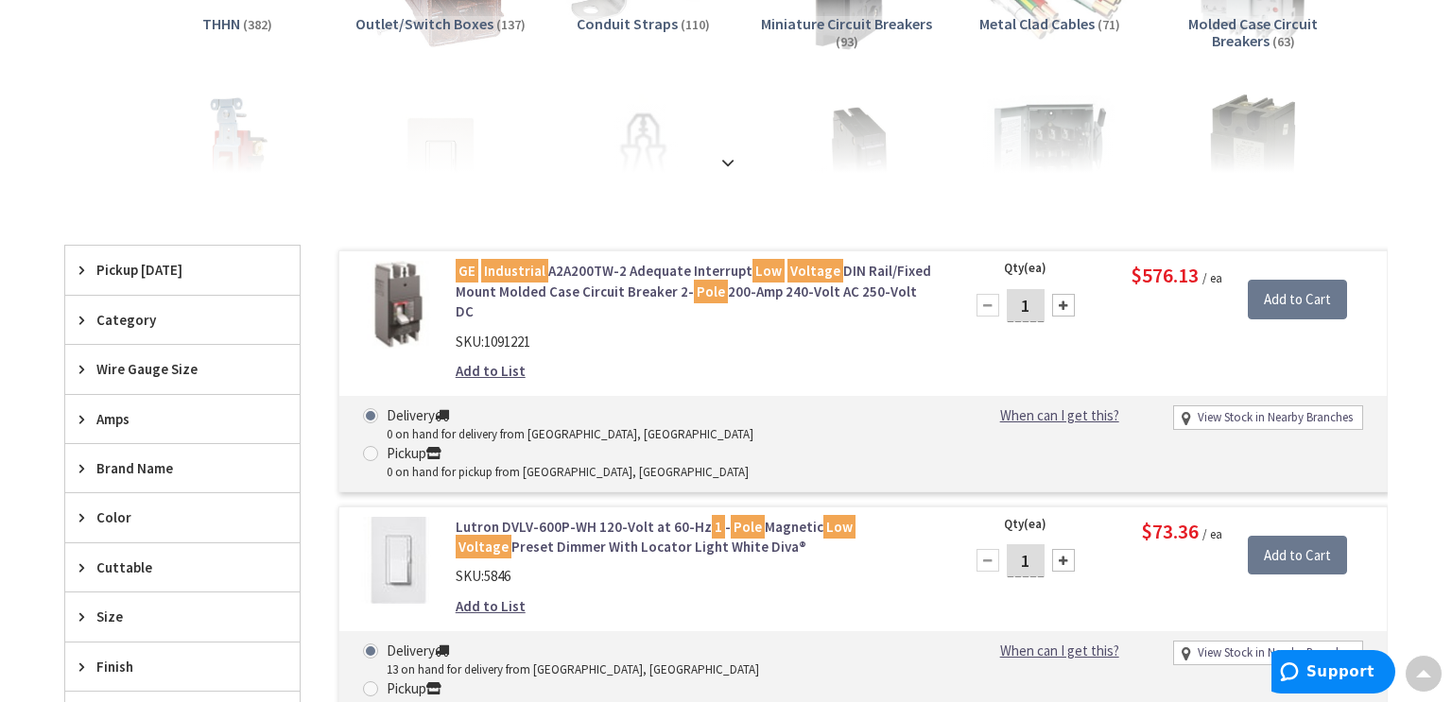
scroll to position [389, 0]
click at [197, 319] on span "Category" at bounding box center [173, 320] width 154 height 20
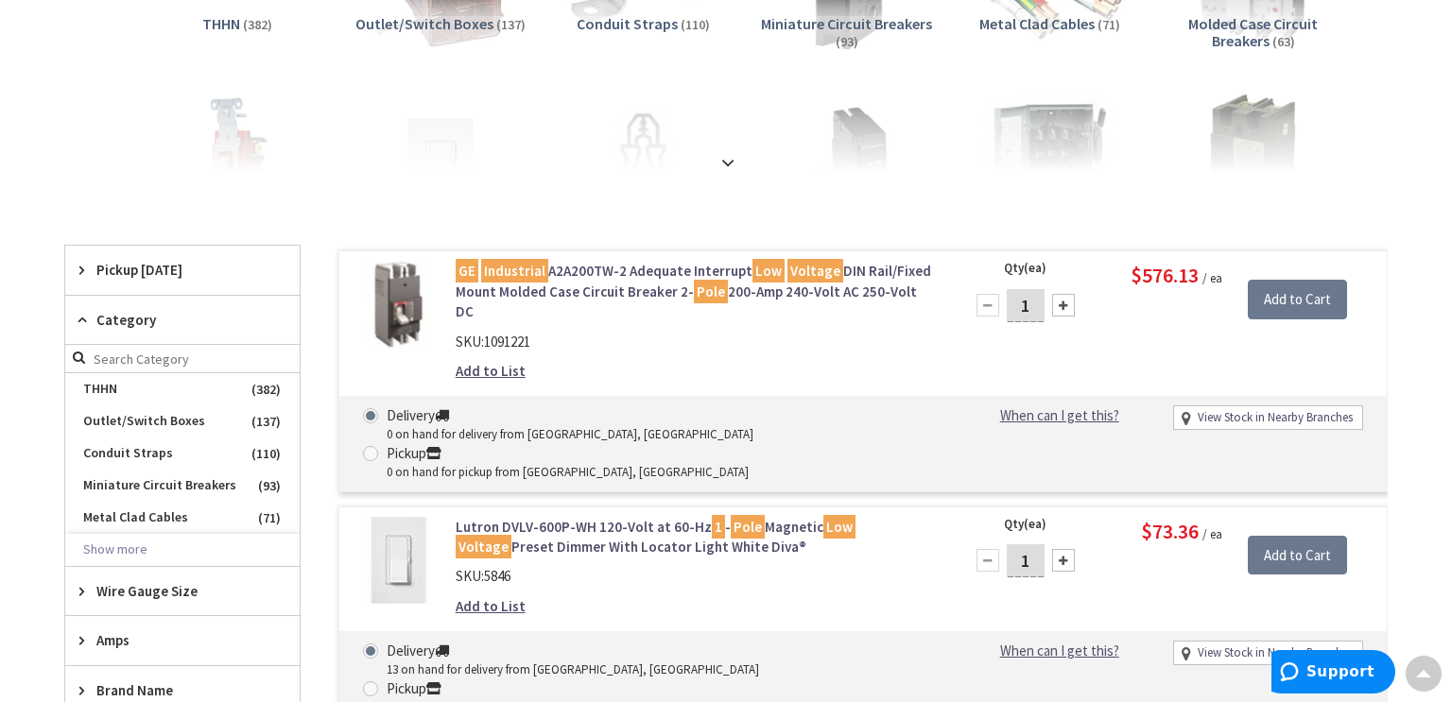
click at [197, 319] on span "Category" at bounding box center [173, 320] width 154 height 20
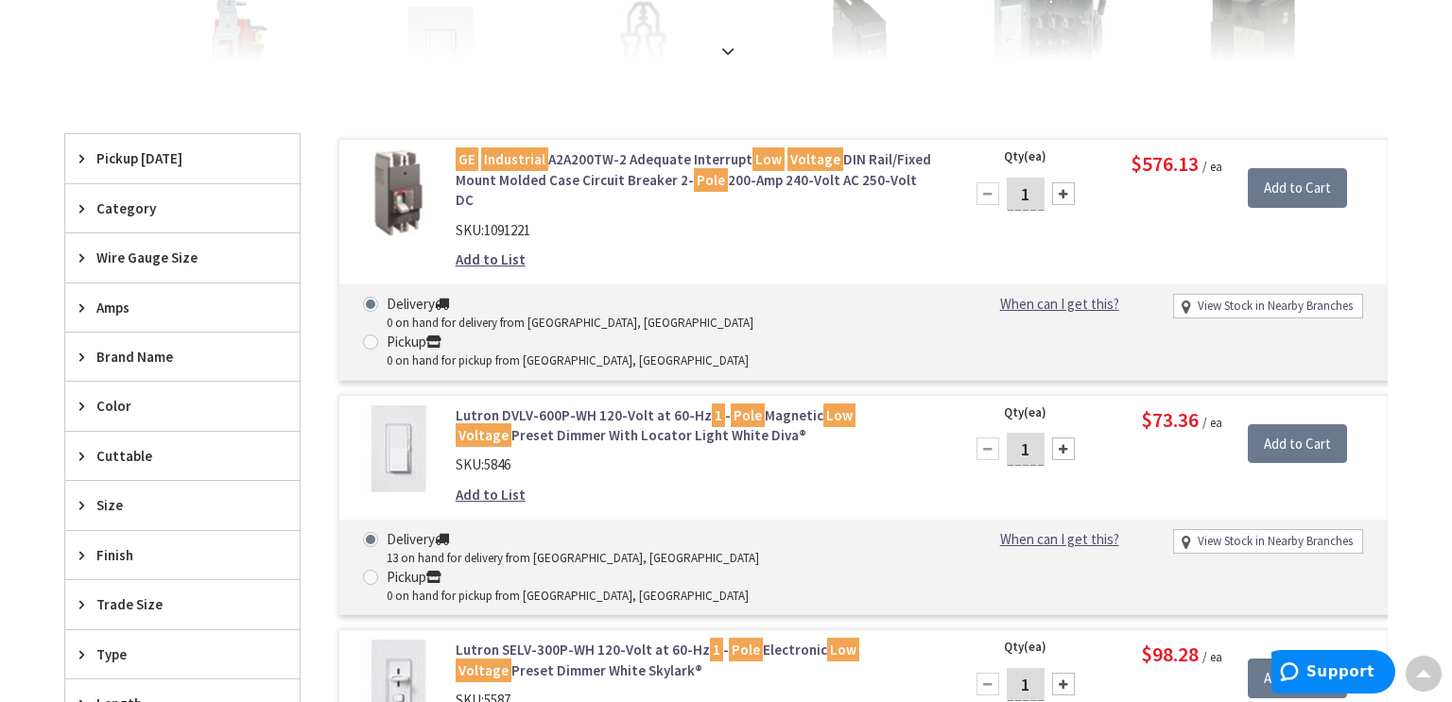
scroll to position [509, 0]
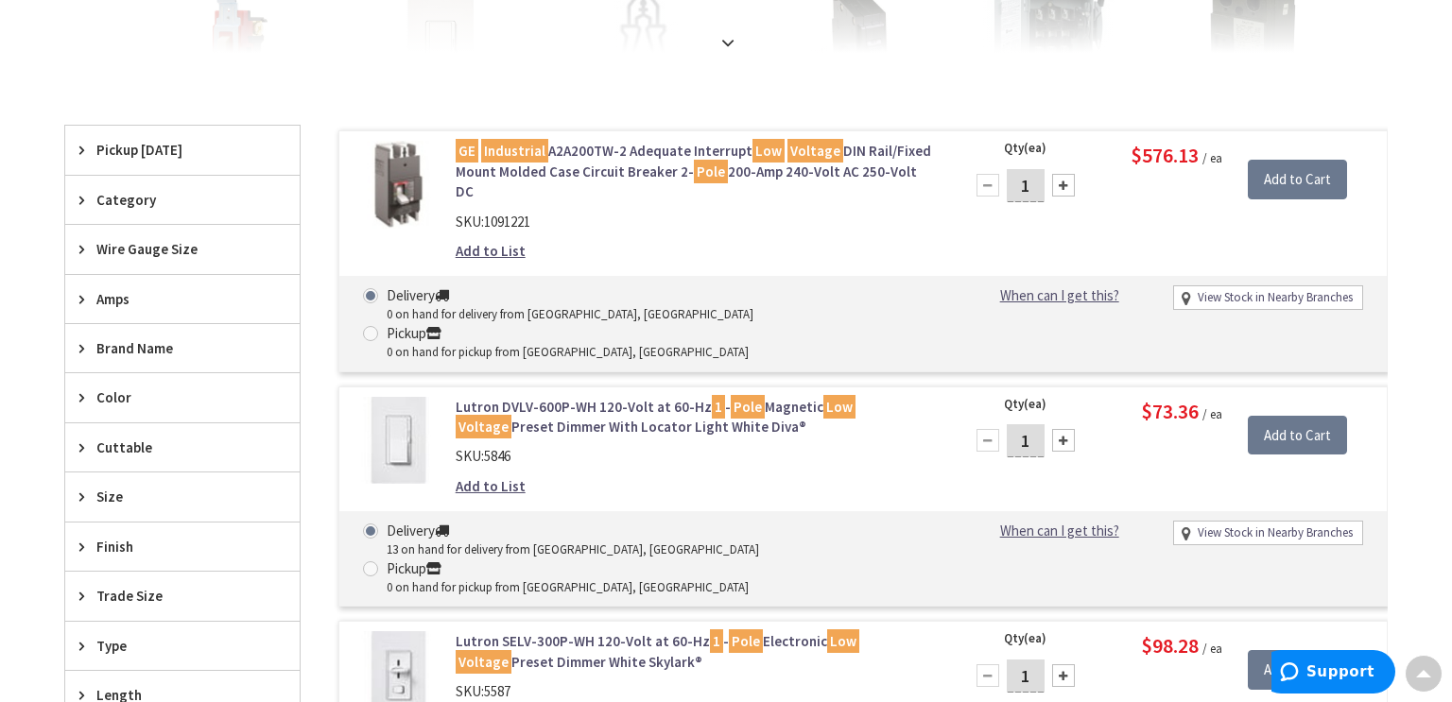
click at [200, 343] on span "Brand Name" at bounding box center [173, 348] width 154 height 20
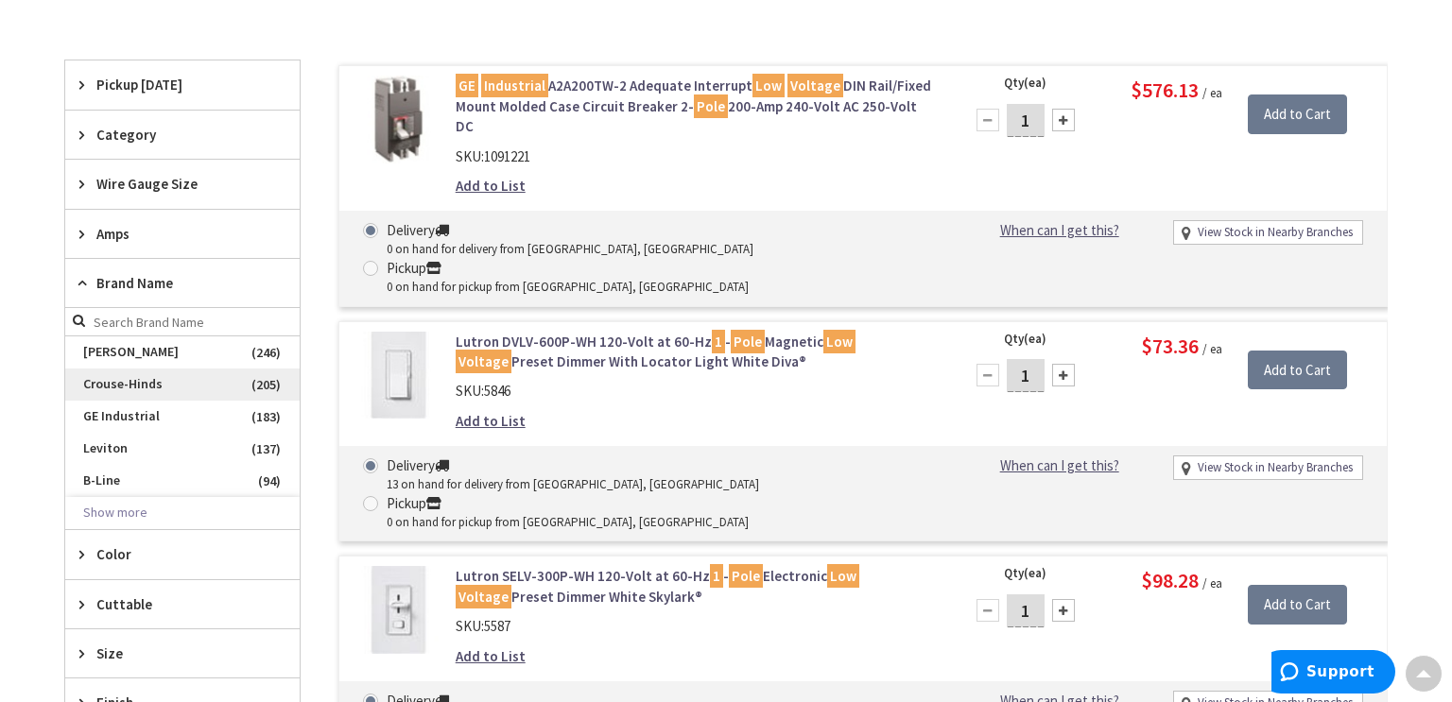
scroll to position [593, 0]
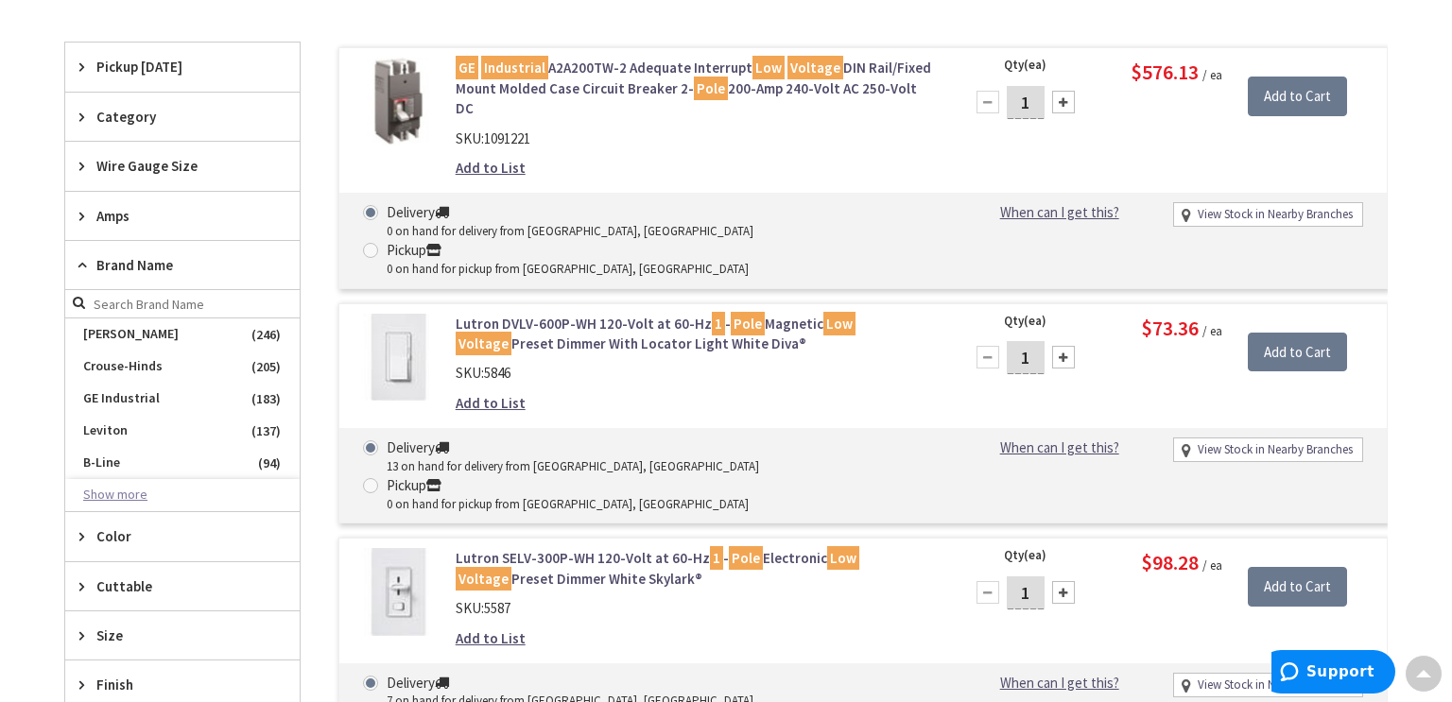
click at [150, 494] on button "Show more" at bounding box center [182, 495] width 234 height 32
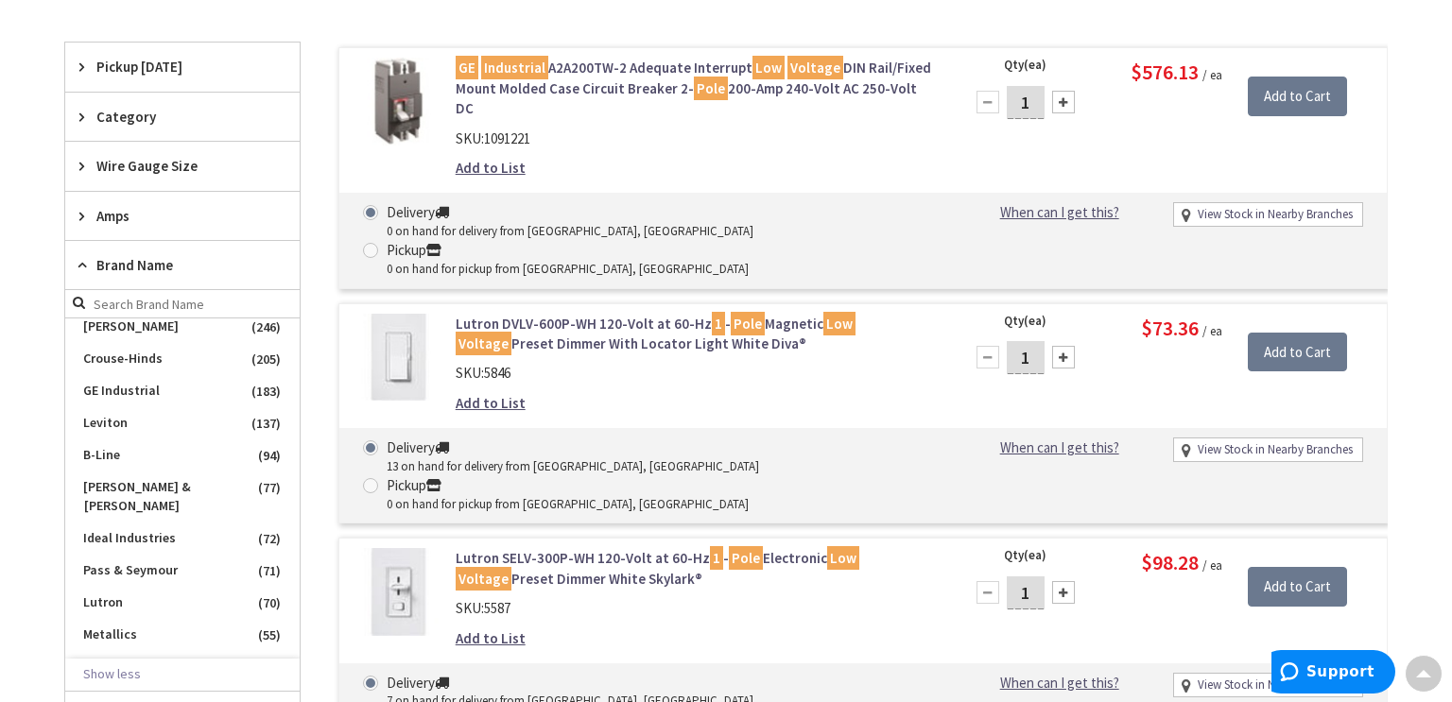
scroll to position [0, 0]
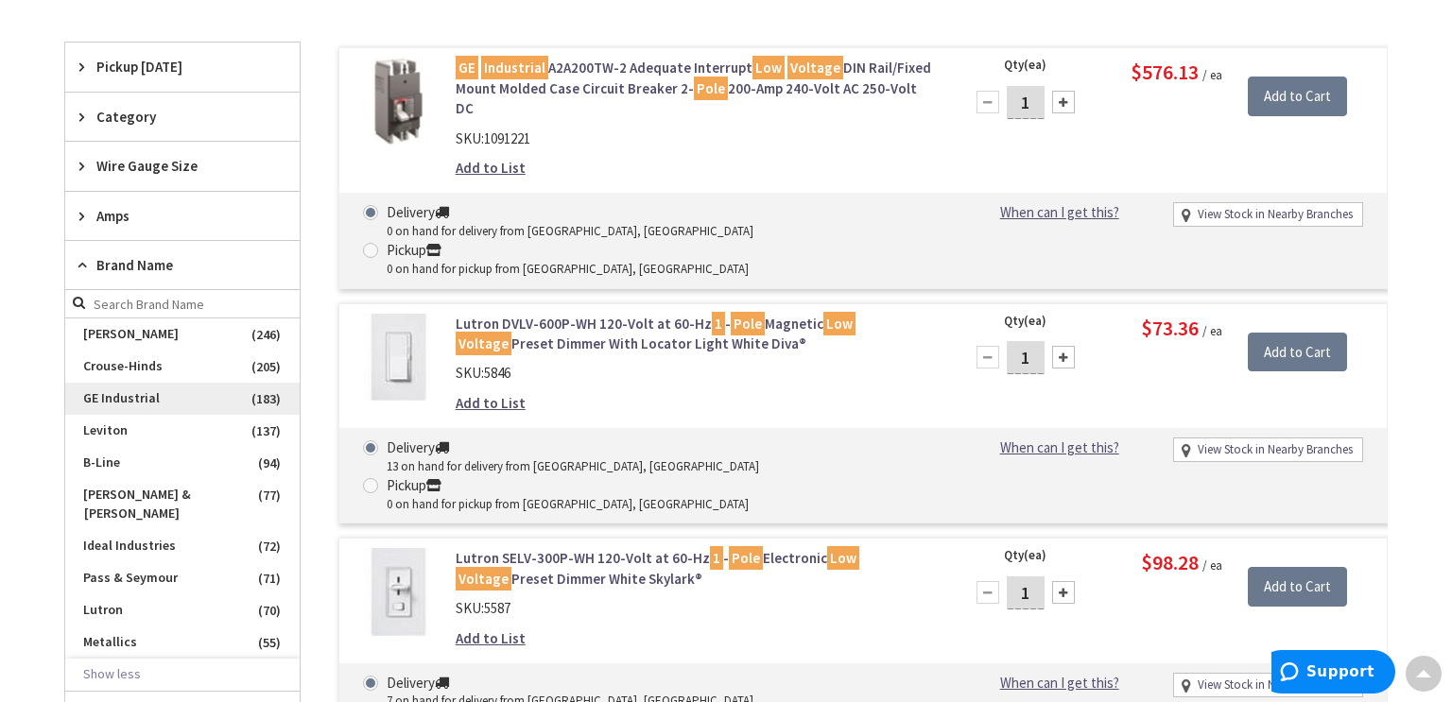
click at [153, 397] on span "GE Industrial" at bounding box center [182, 399] width 234 height 32
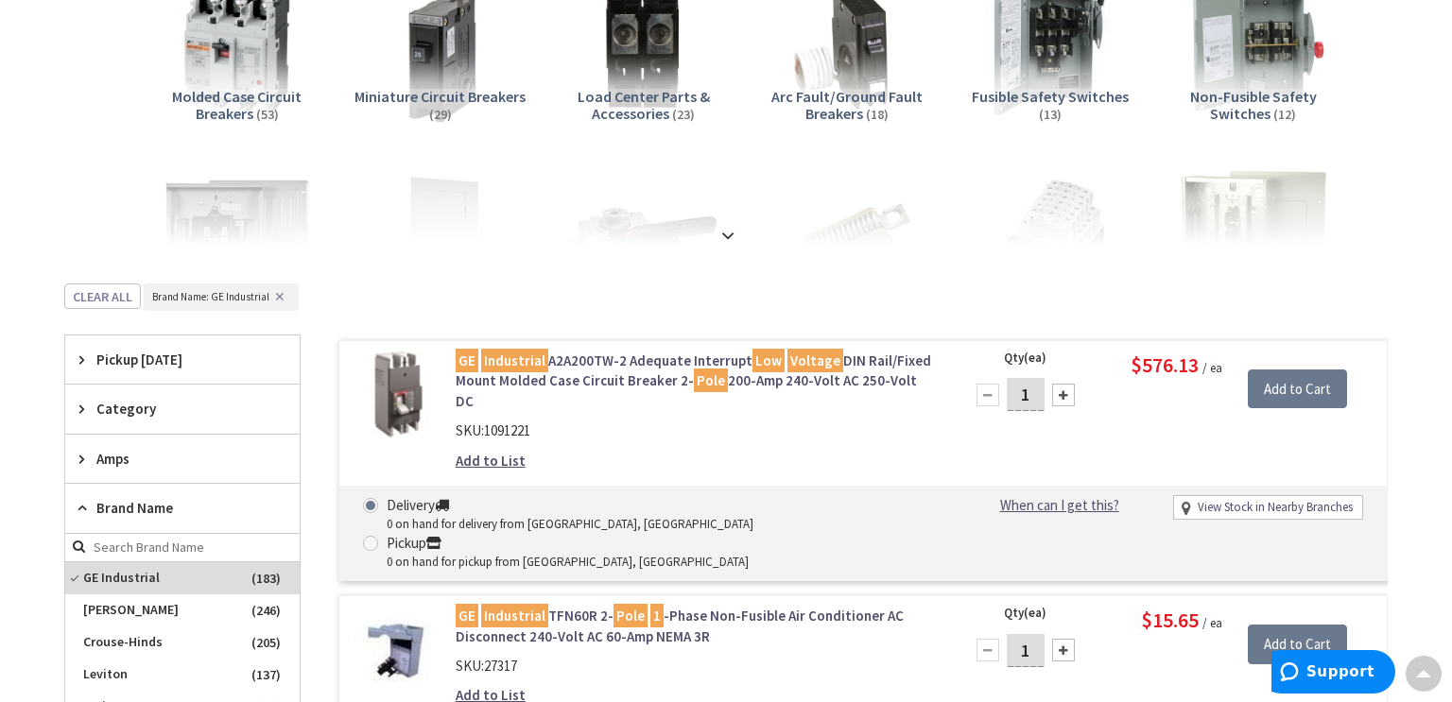
scroll to position [318, 0]
click at [223, 418] on div "Category" at bounding box center [182, 408] width 234 height 48
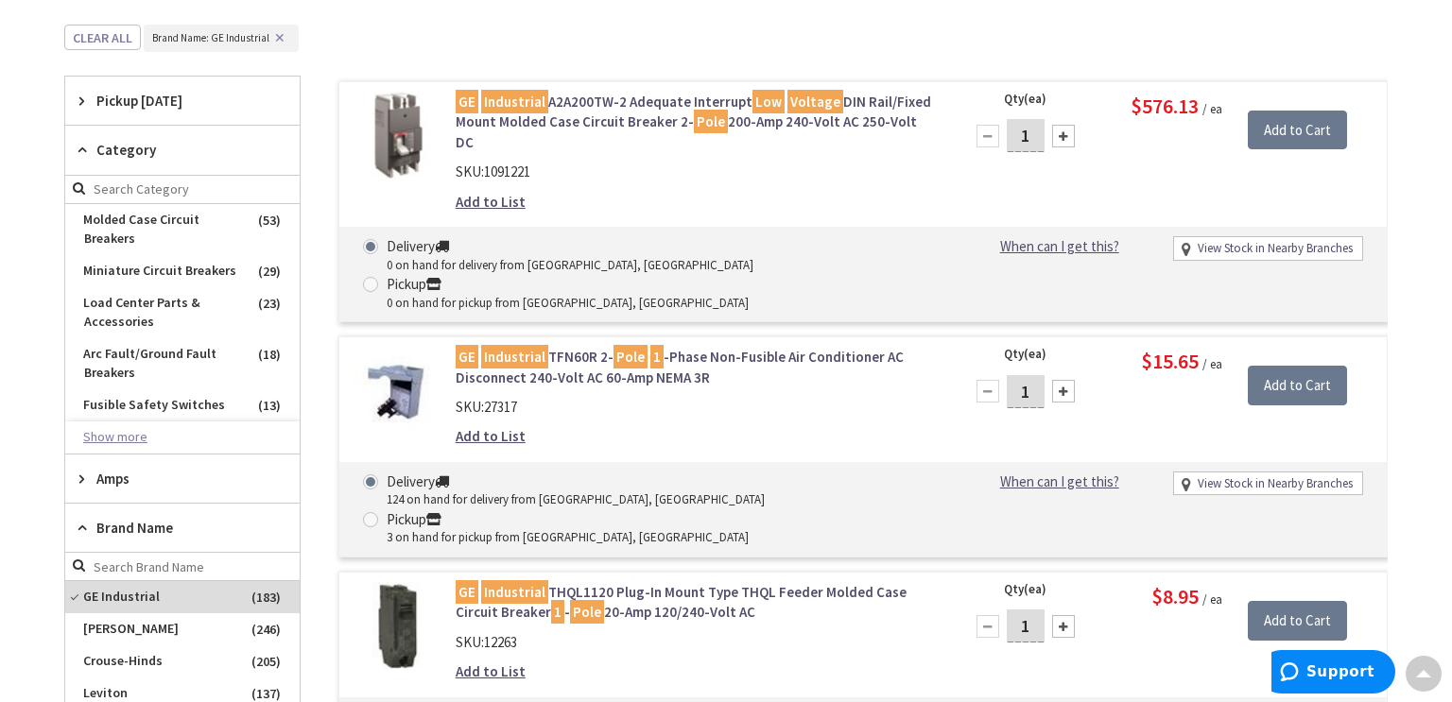
scroll to position [586, 0]
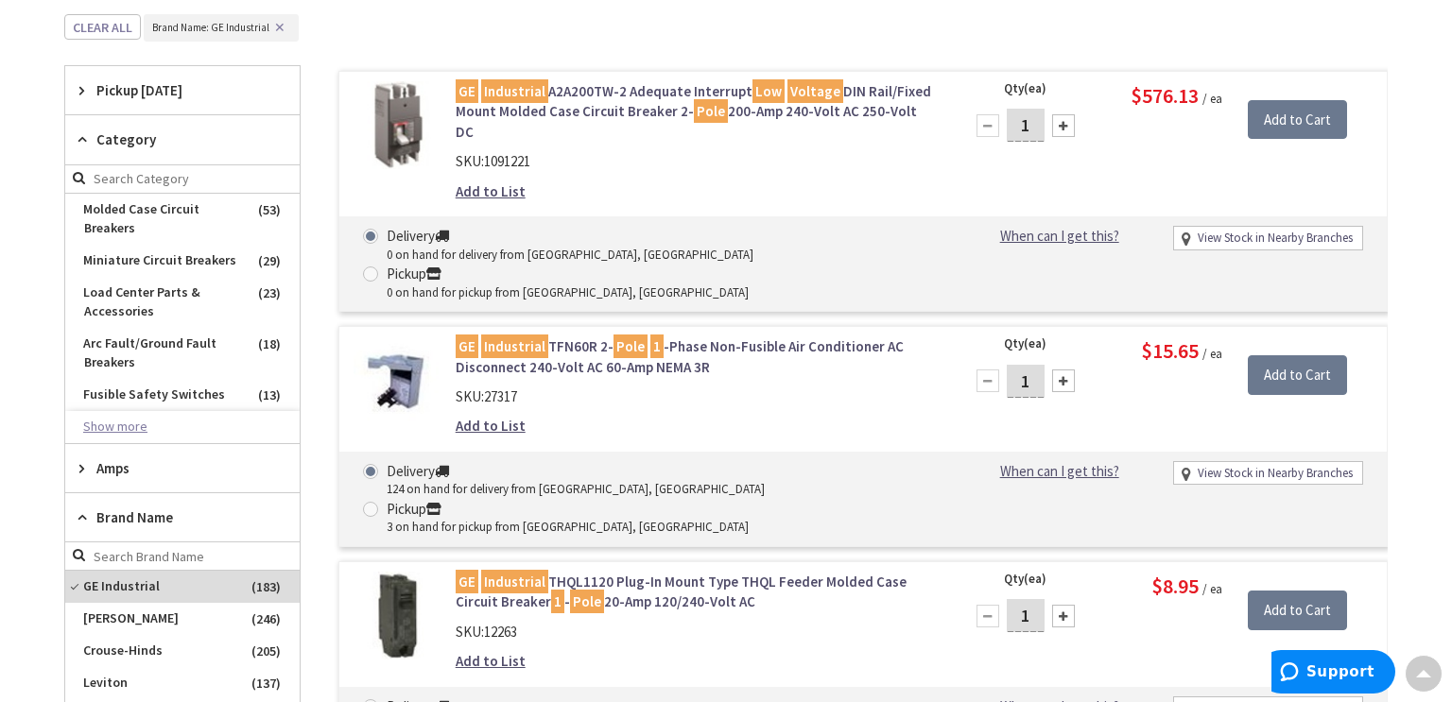
click at [147, 426] on button "Show more" at bounding box center [182, 427] width 234 height 32
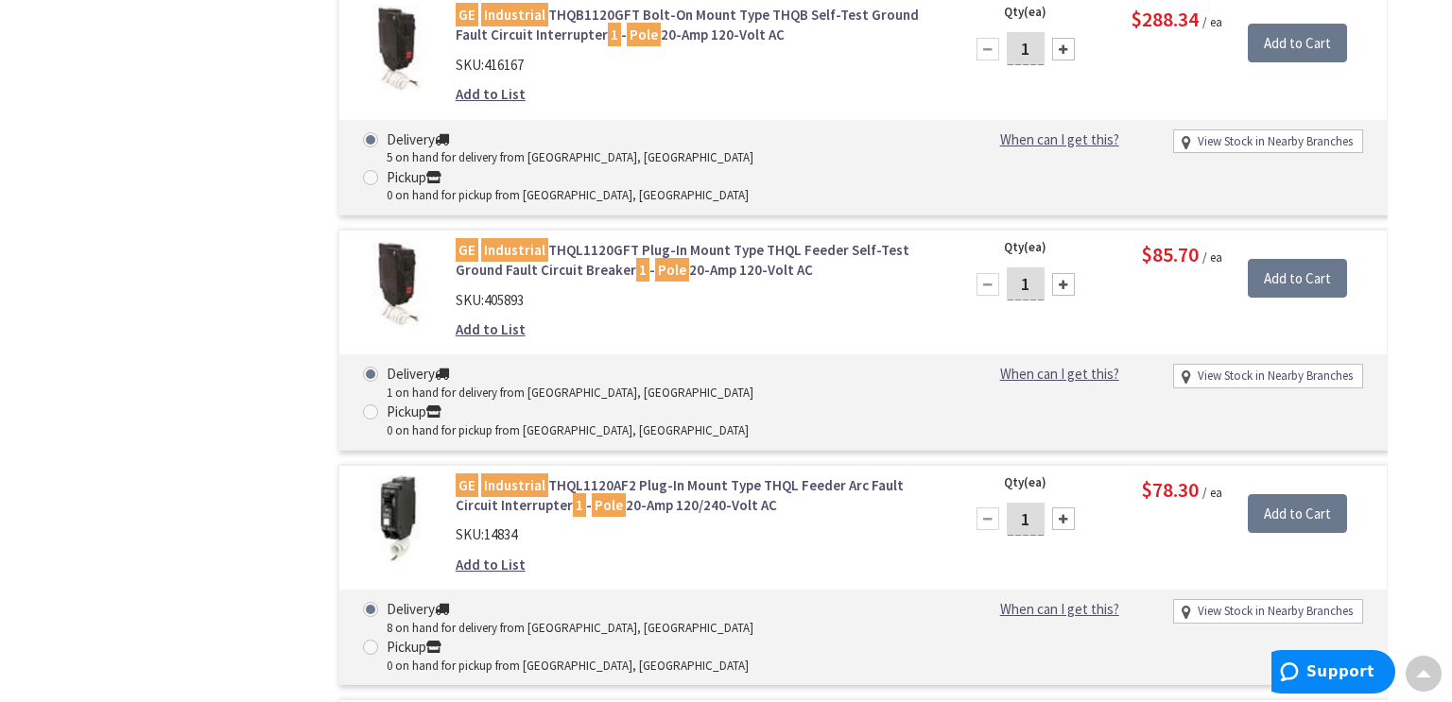
scroll to position [0, 0]
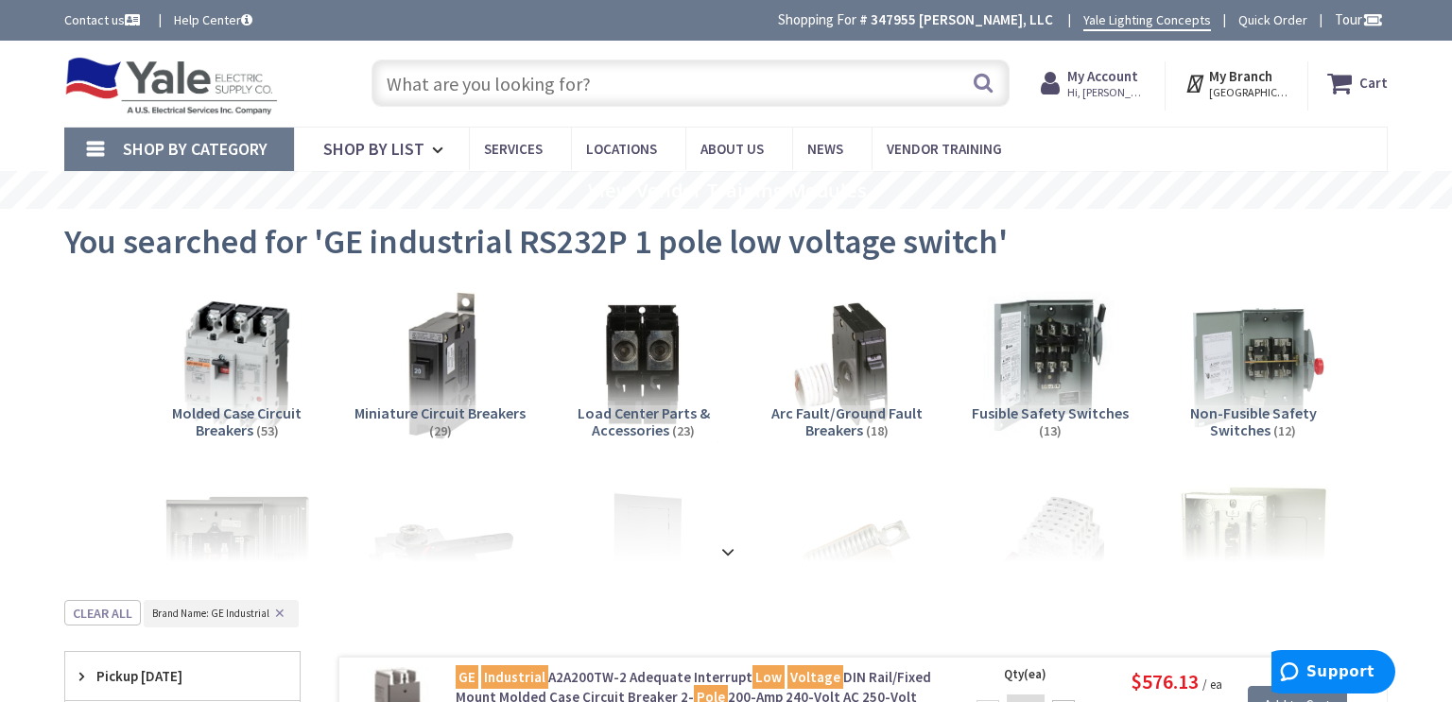
click at [621, 79] on input "text" at bounding box center [690, 83] width 638 height 47
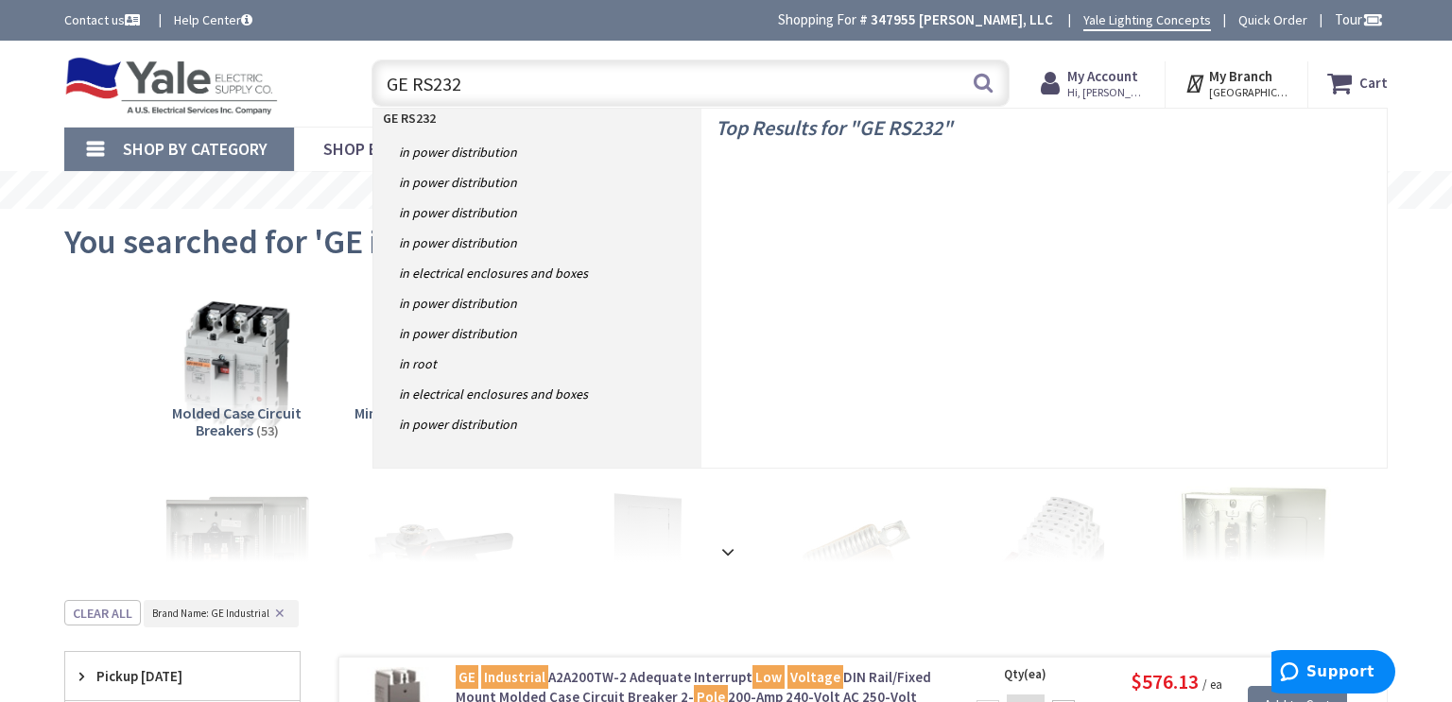
type input "GE RS232p"
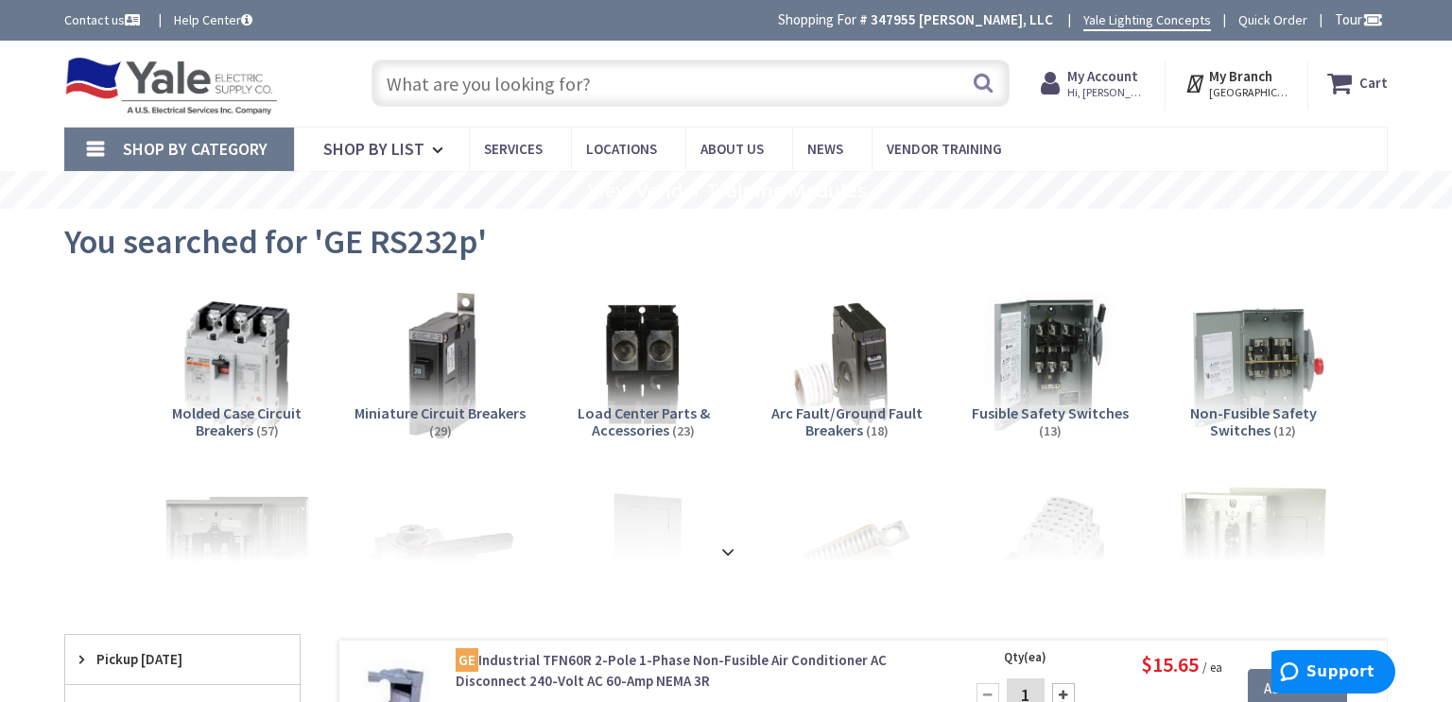
click at [594, 85] on input "text" at bounding box center [690, 83] width 638 height 47
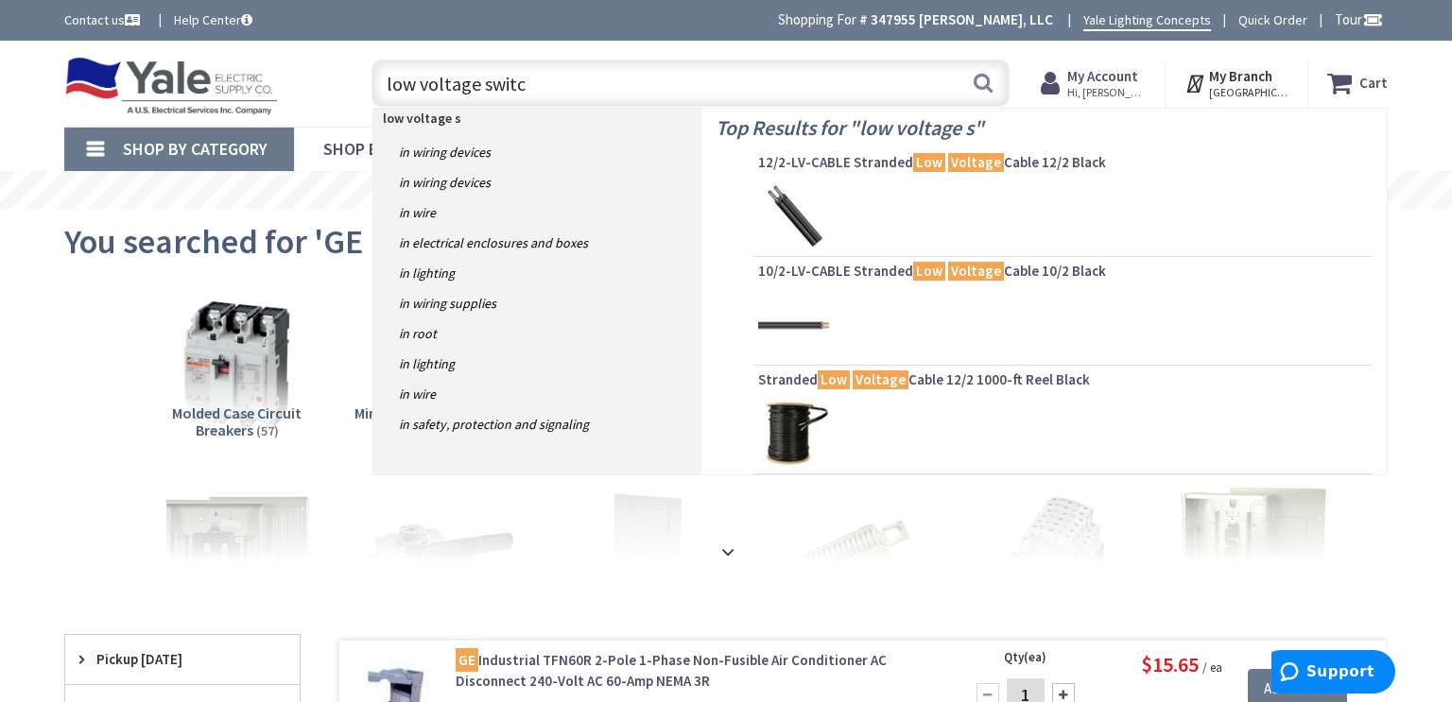
type input "low voltage switch"
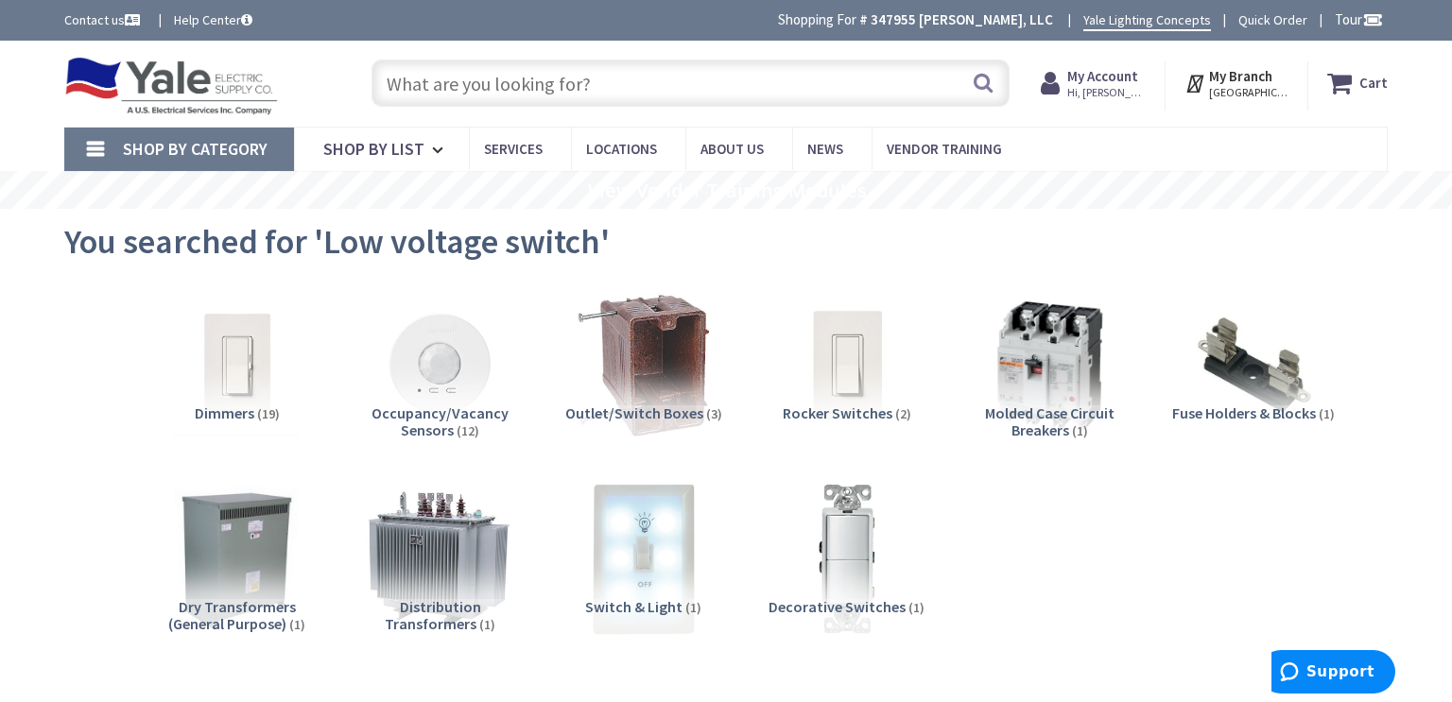
click at [1116, 76] on strong "My Account" at bounding box center [1102, 76] width 71 height 18
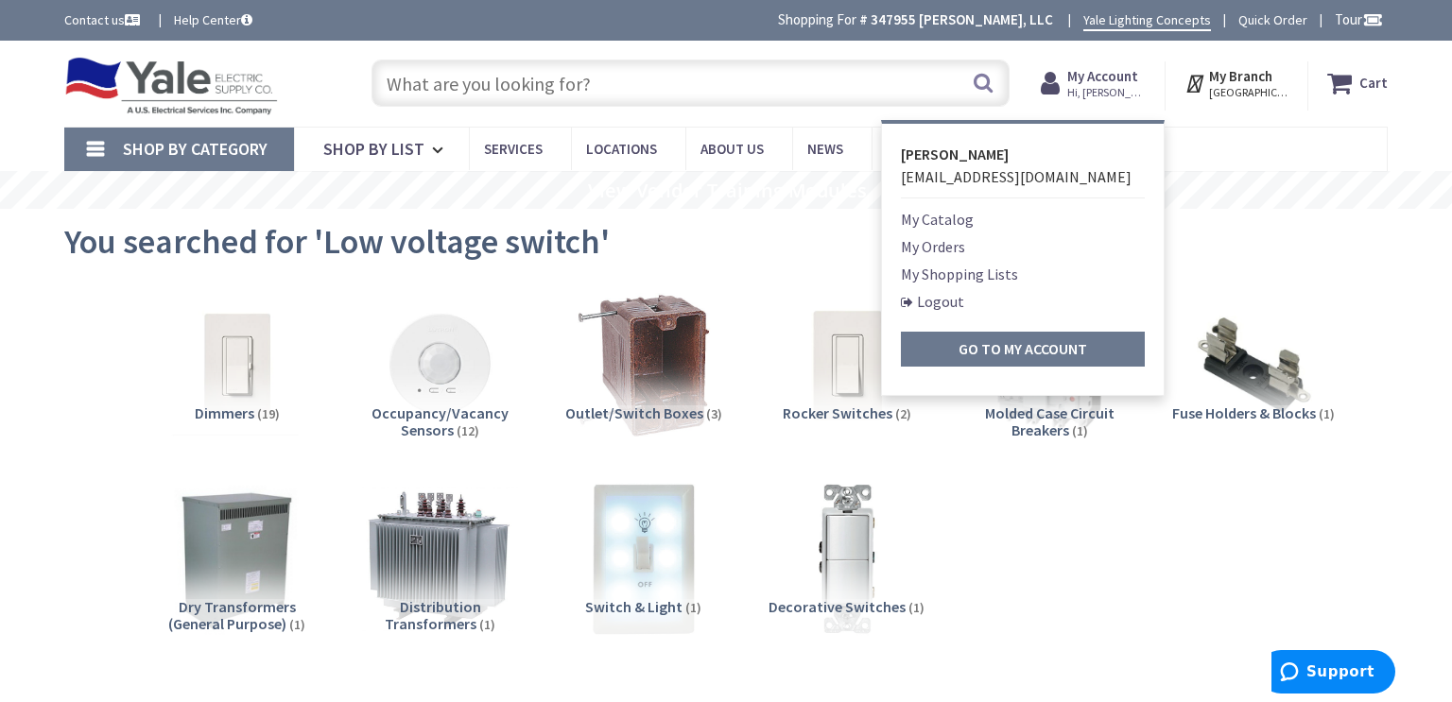
click at [946, 301] on link "Logout" at bounding box center [932, 301] width 63 height 23
